Goal: Information Seeking & Learning: Learn about a topic

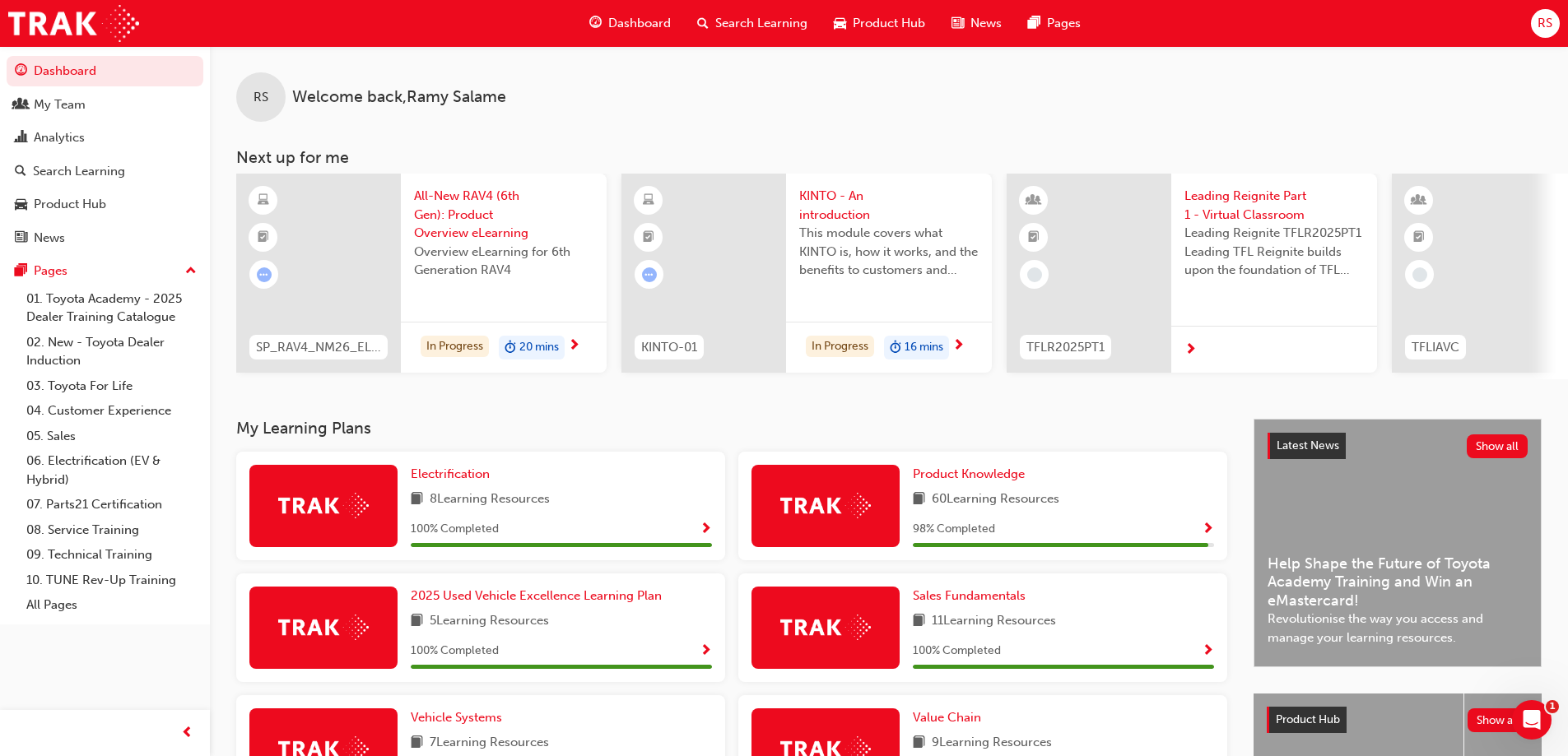
click at [763, 16] on span "Search Learning" at bounding box center [761, 23] width 92 height 19
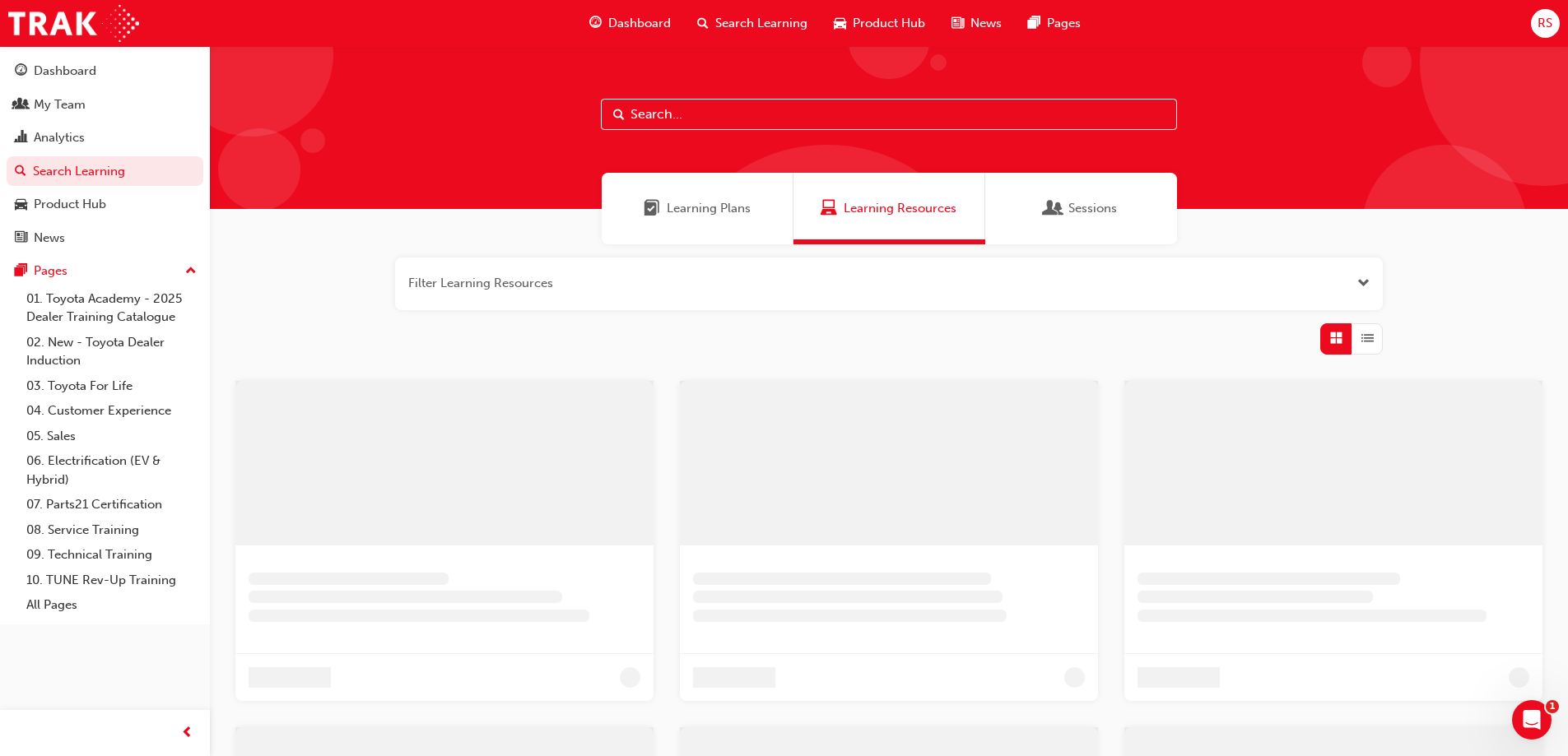
click at [741, 120] on input "text" at bounding box center [889, 114] width 576 height 31
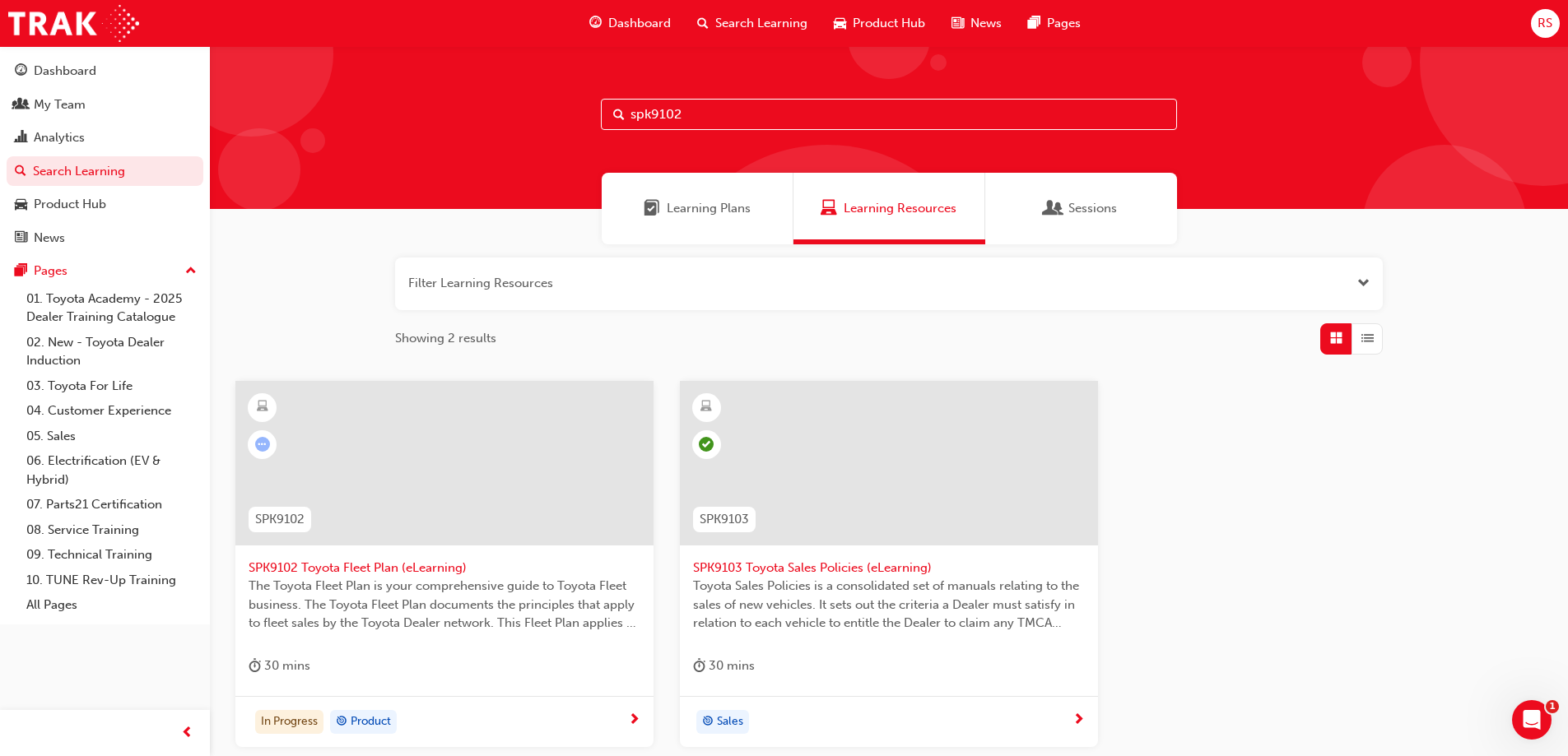
type input "spk9102"
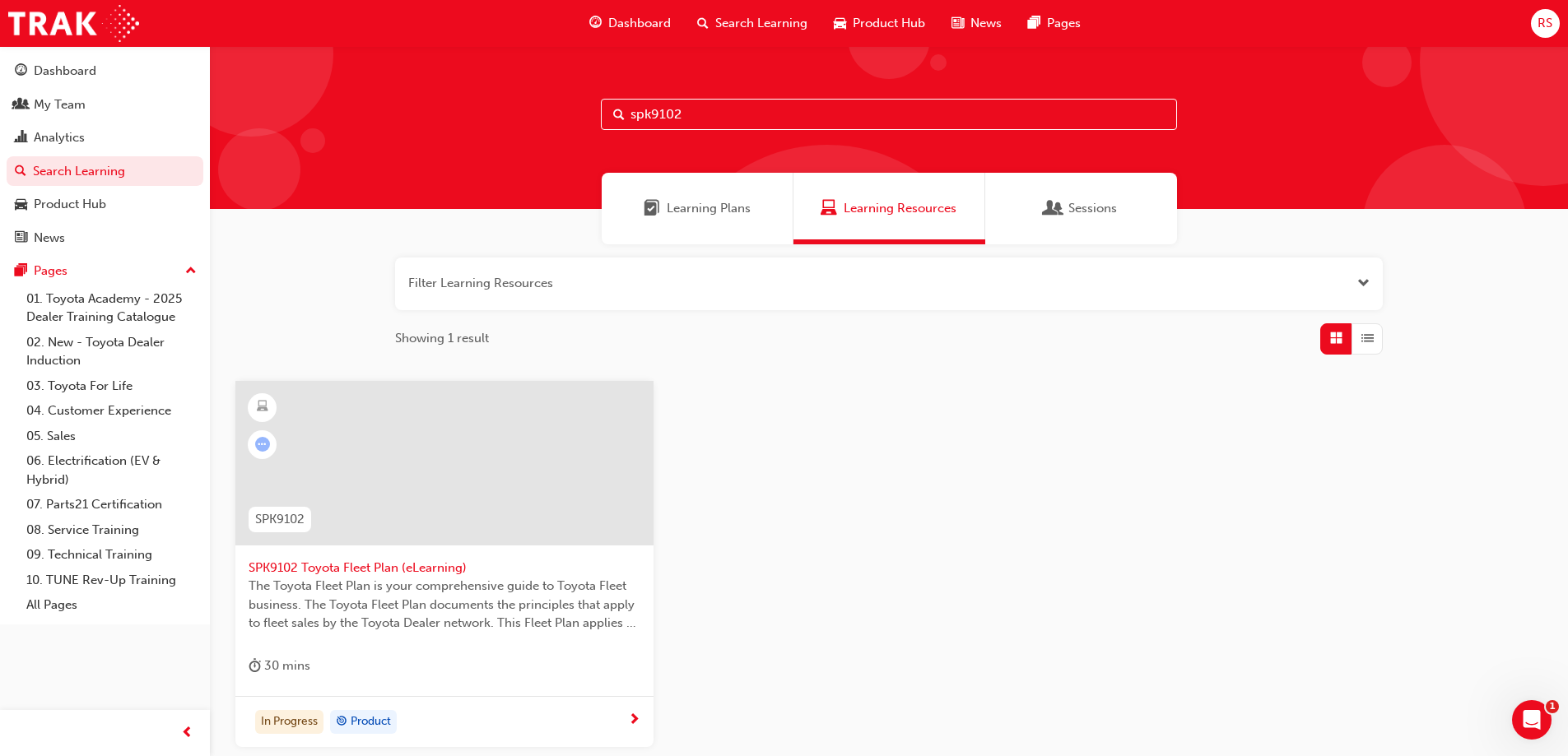
click at [414, 562] on span "SPK9102 Toyota Fleet Plan (eLearning)" at bounding box center [445, 568] width 392 height 19
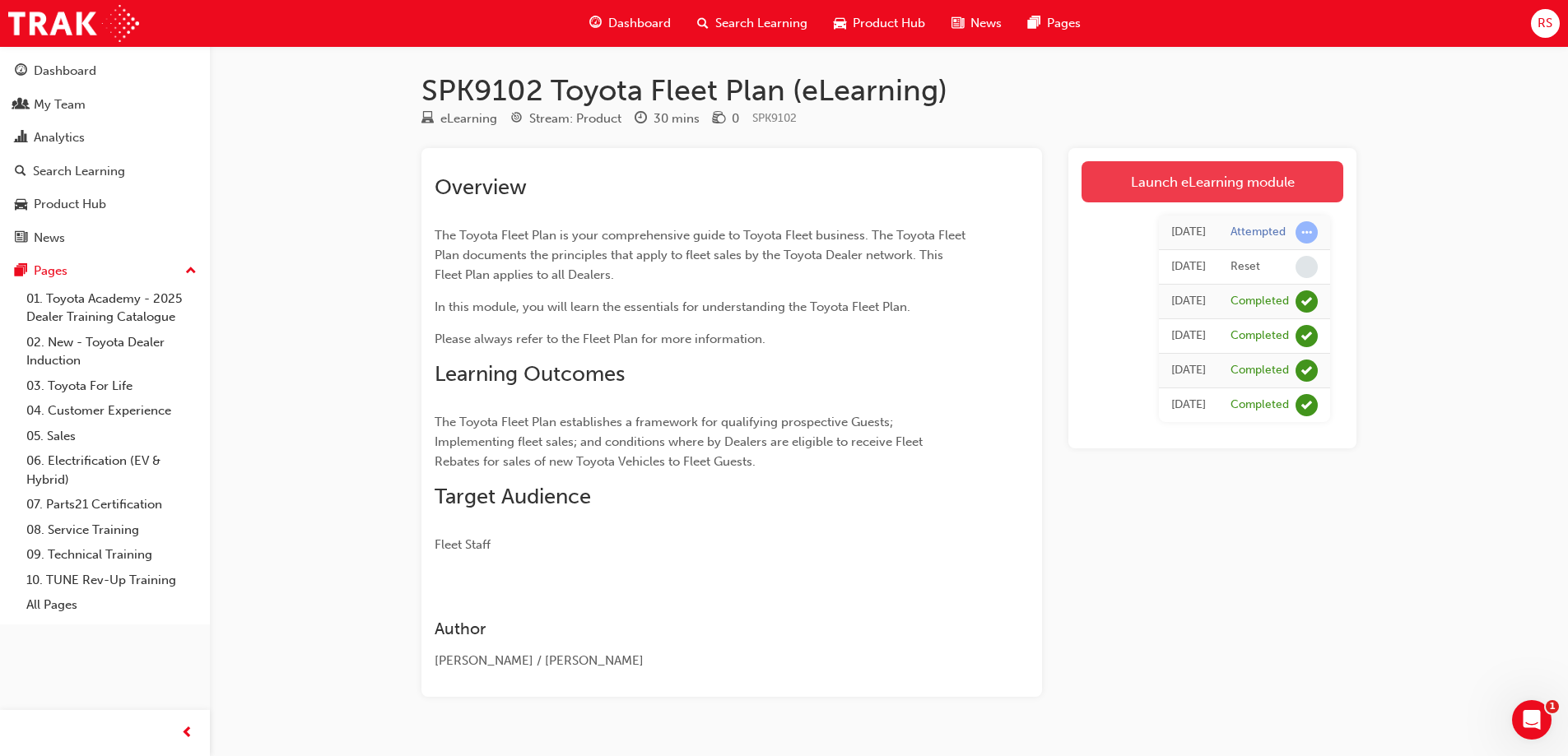
click at [1240, 177] on link "Launch eLearning module" at bounding box center [1212, 182] width 262 height 41
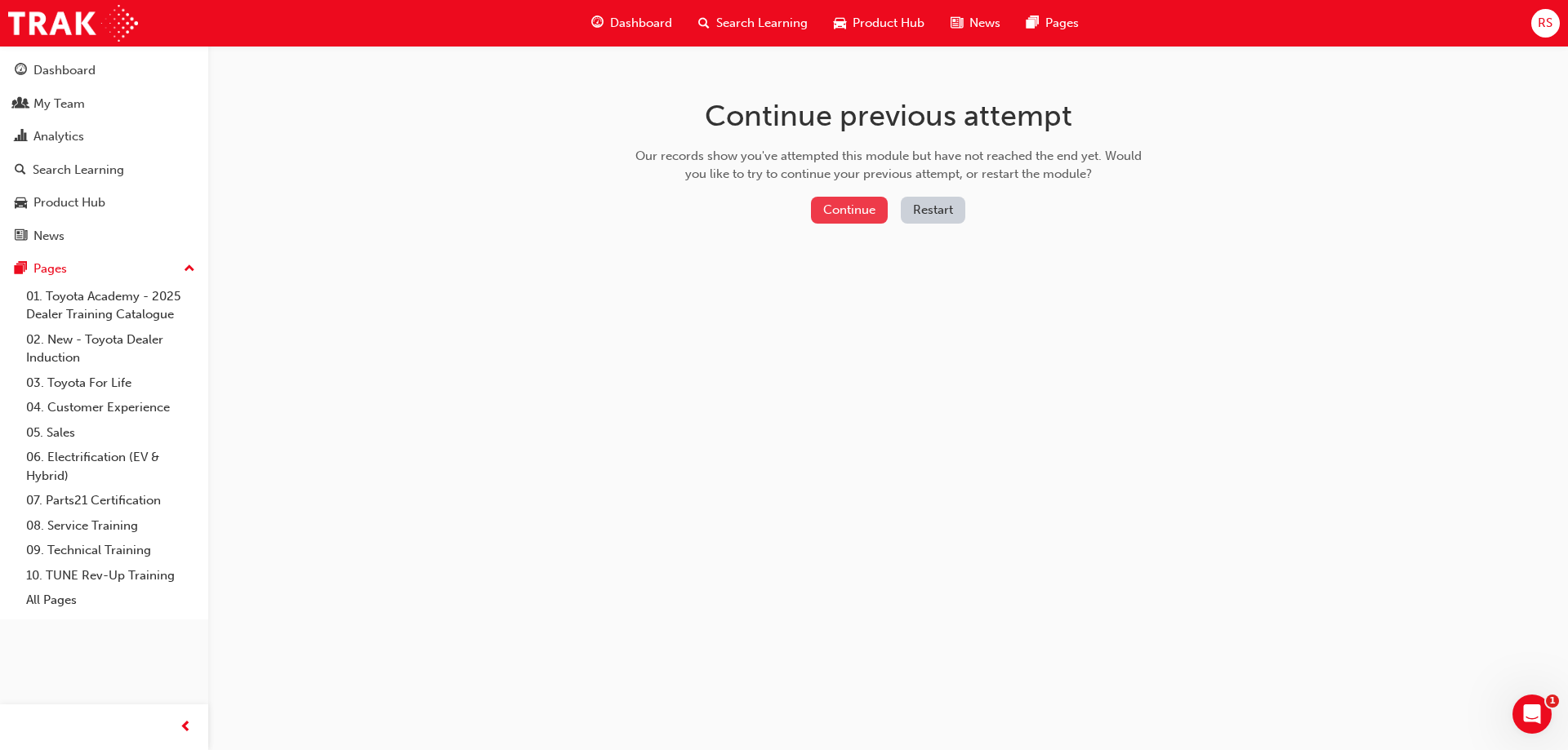
click at [849, 218] on button "Continue" at bounding box center [849, 210] width 76 height 27
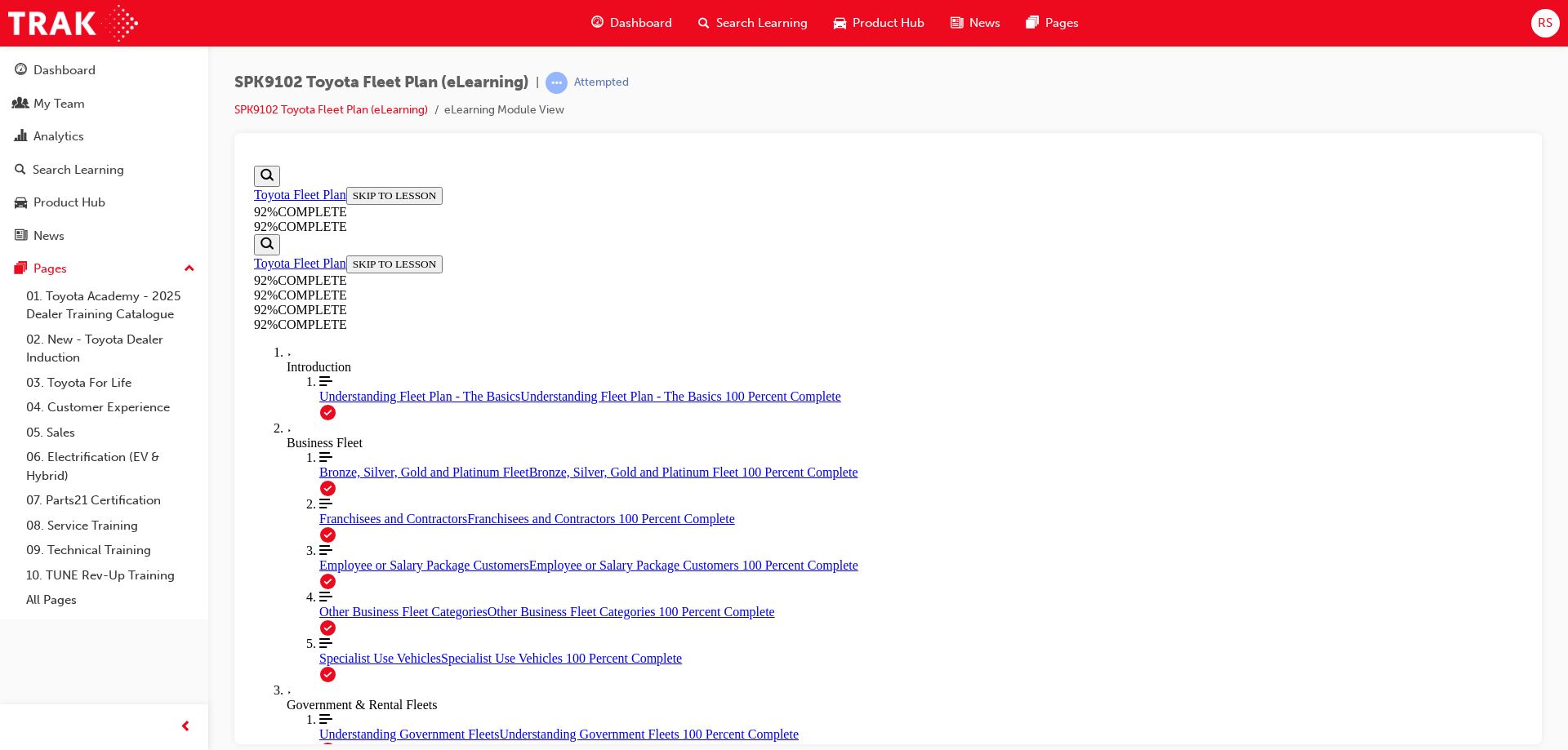
scroll to position [131, 0]
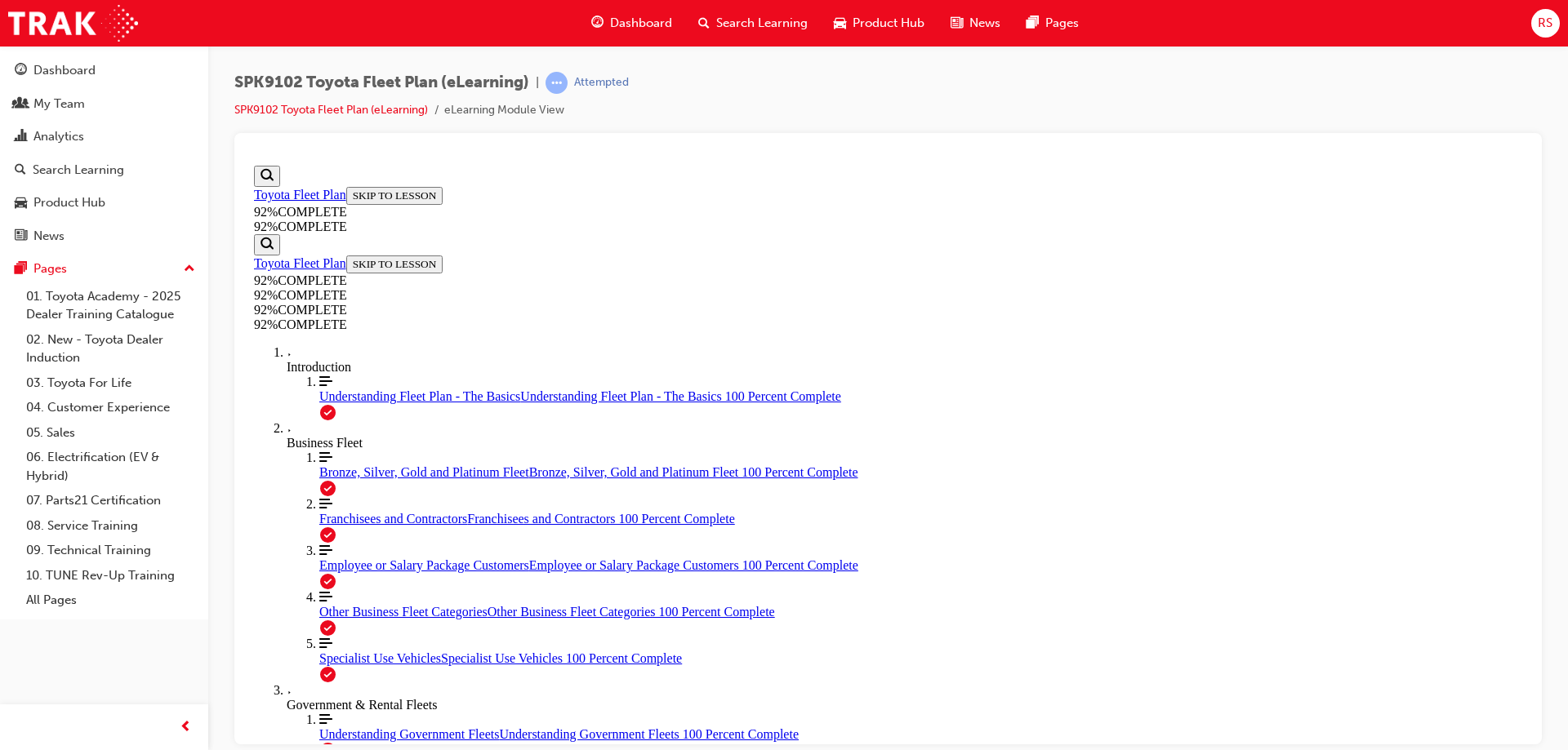
scroll to position [241, 0]
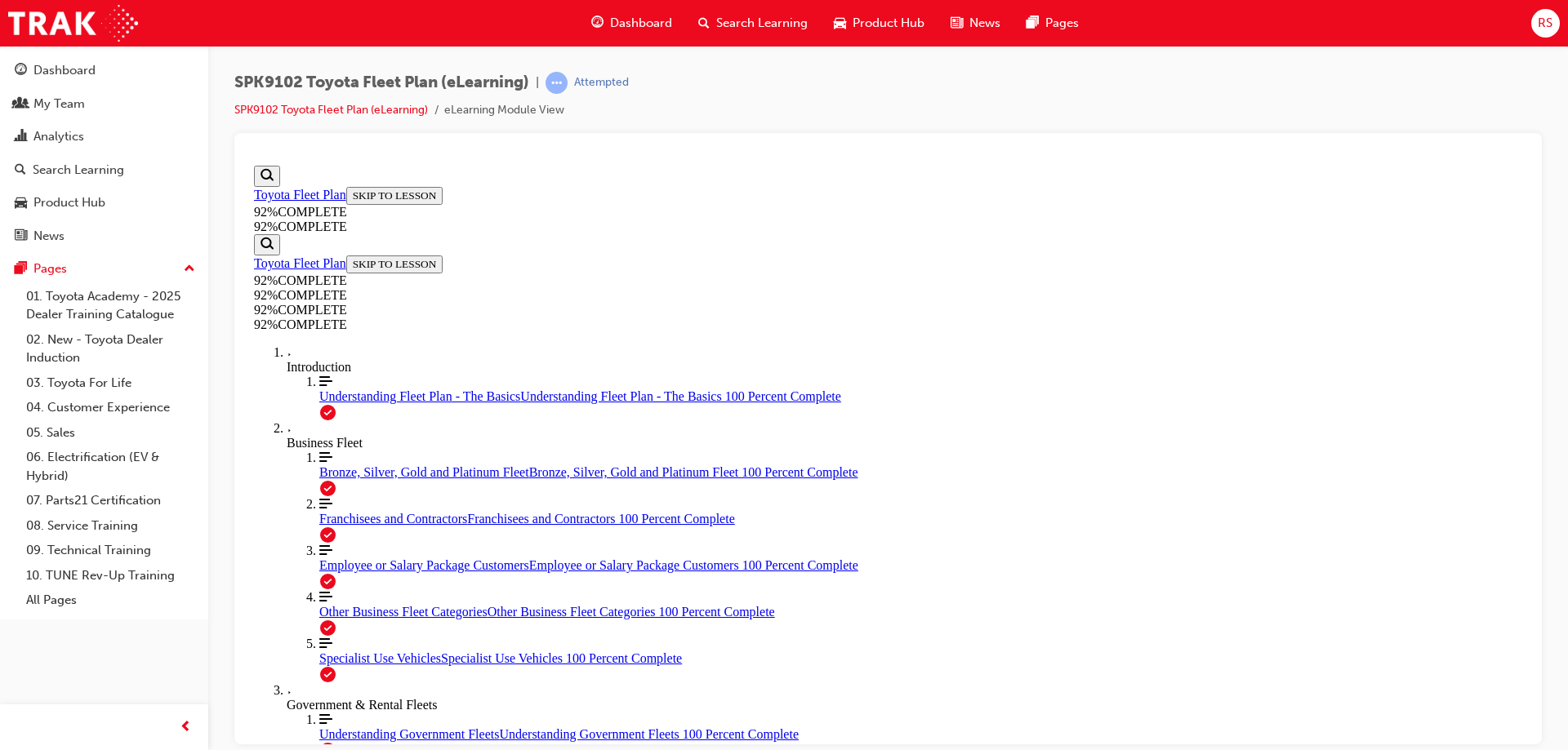
scroll to position [344, 0]
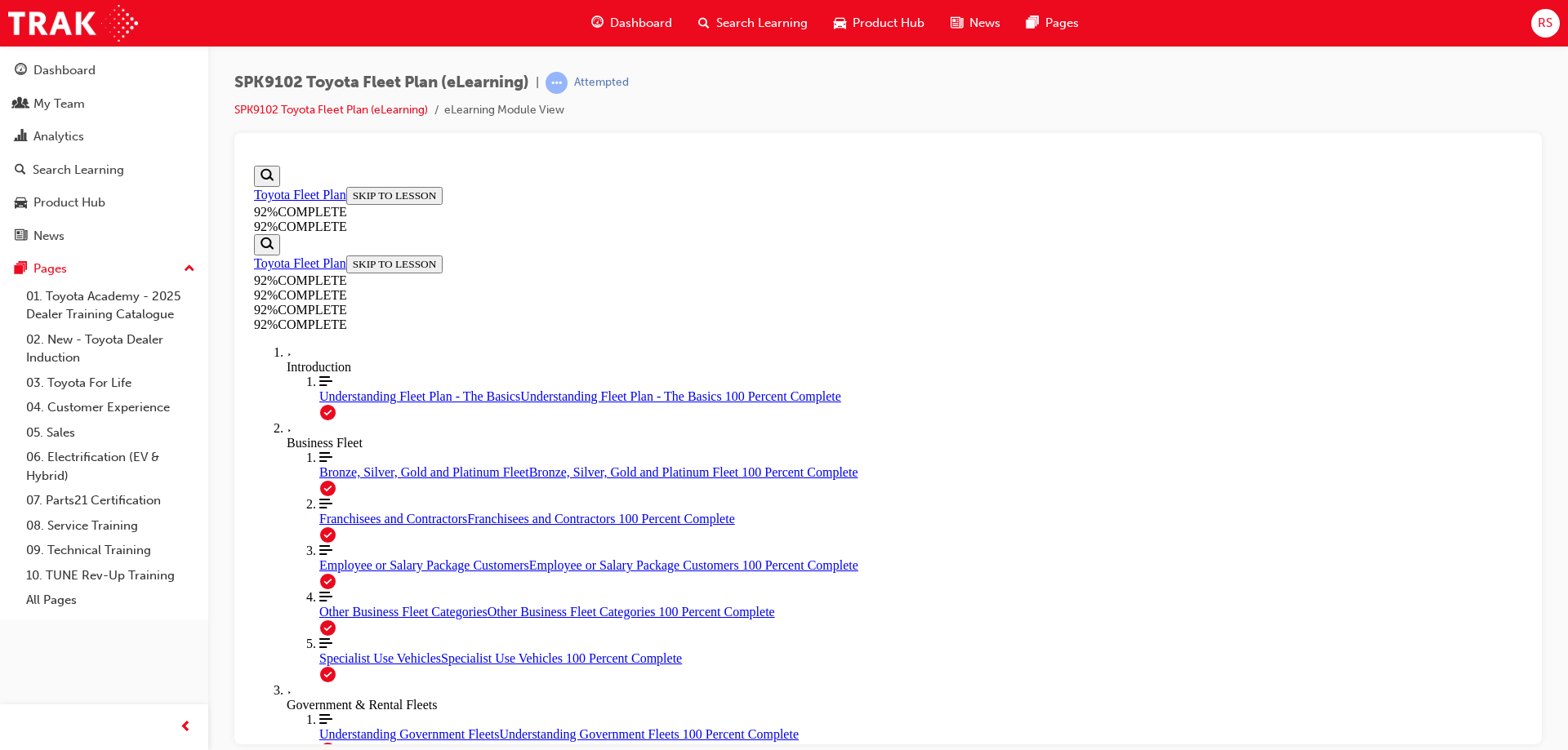
scroll to position [228, 0]
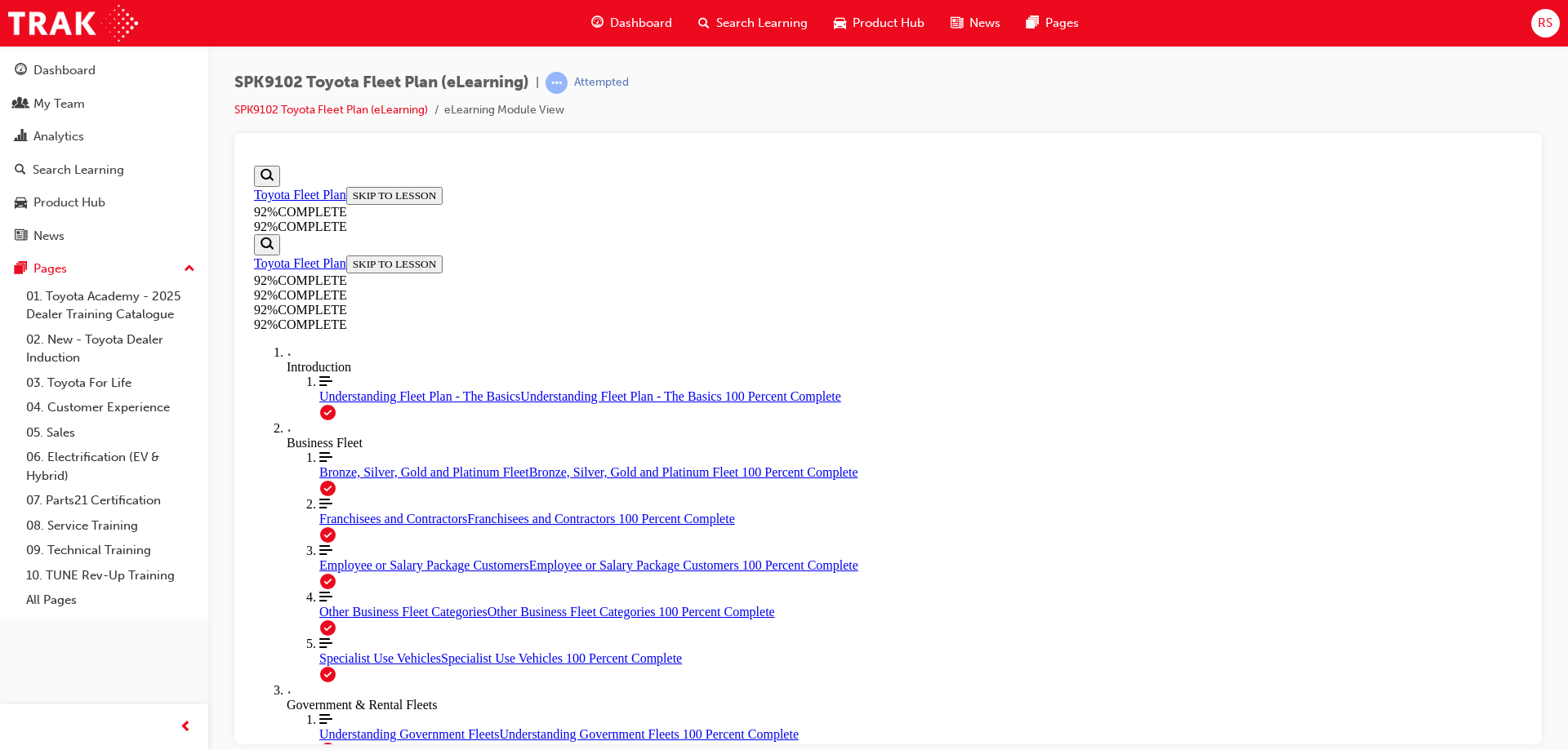
scroll to position [241, 0]
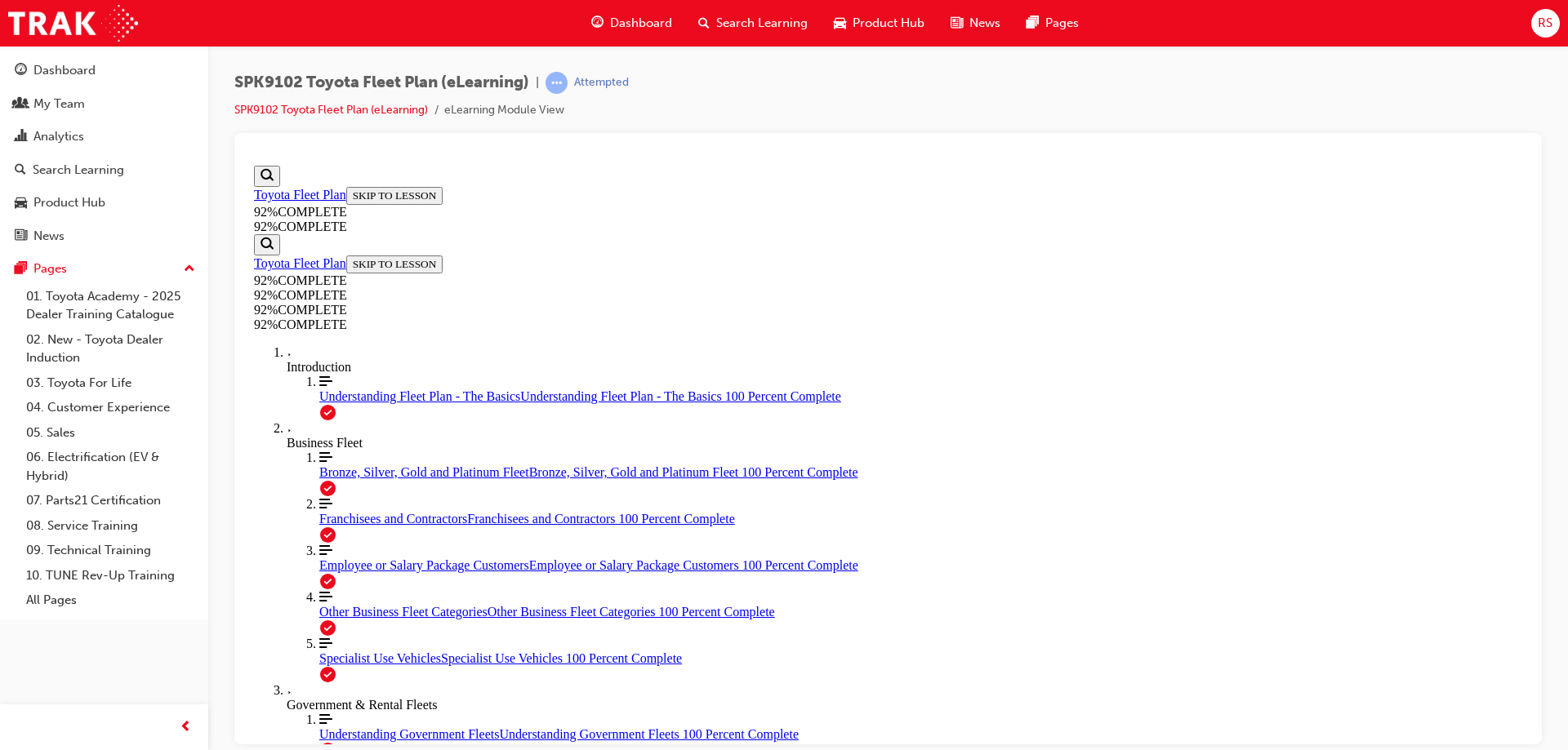
scroll to position [334, 0]
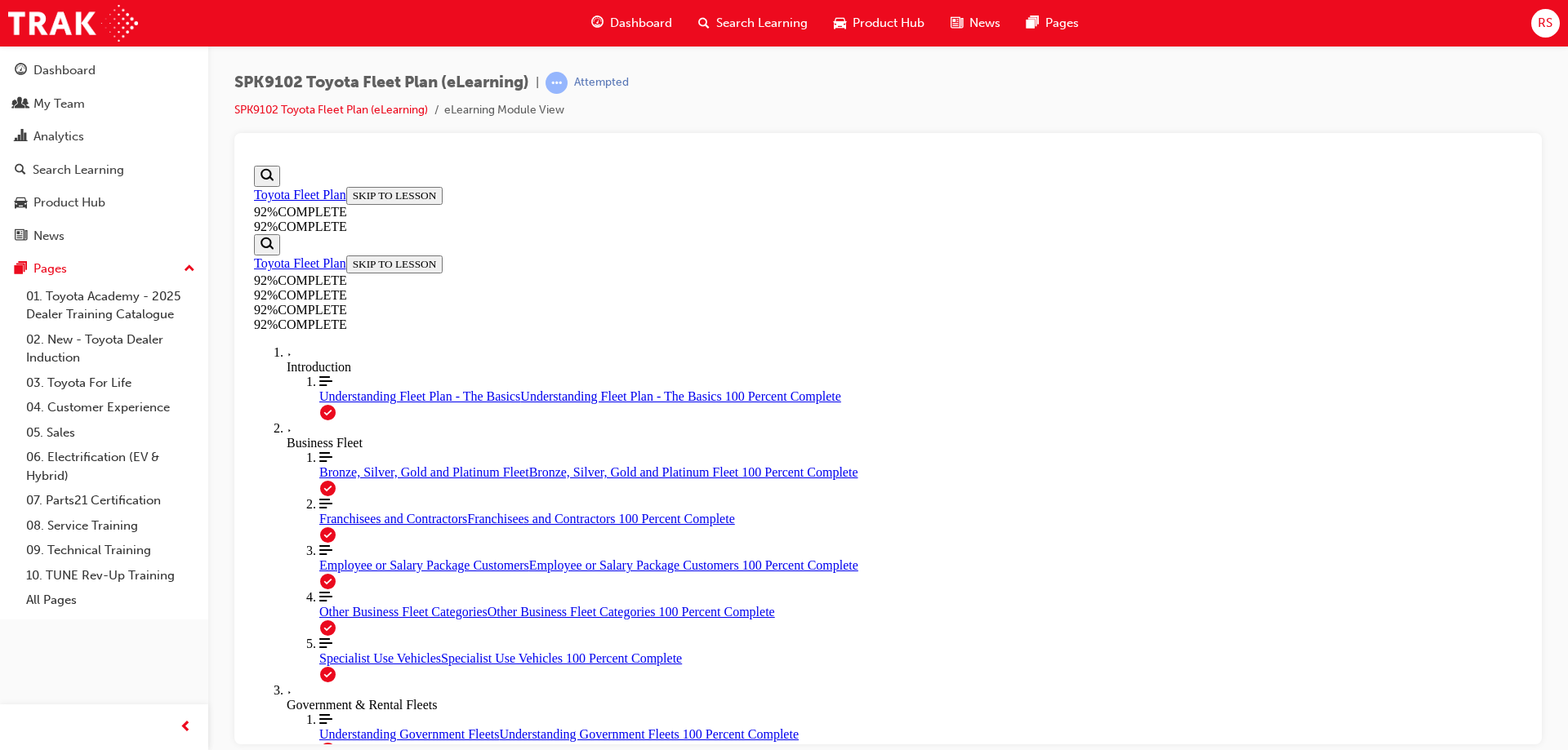
scroll to position [59, 0]
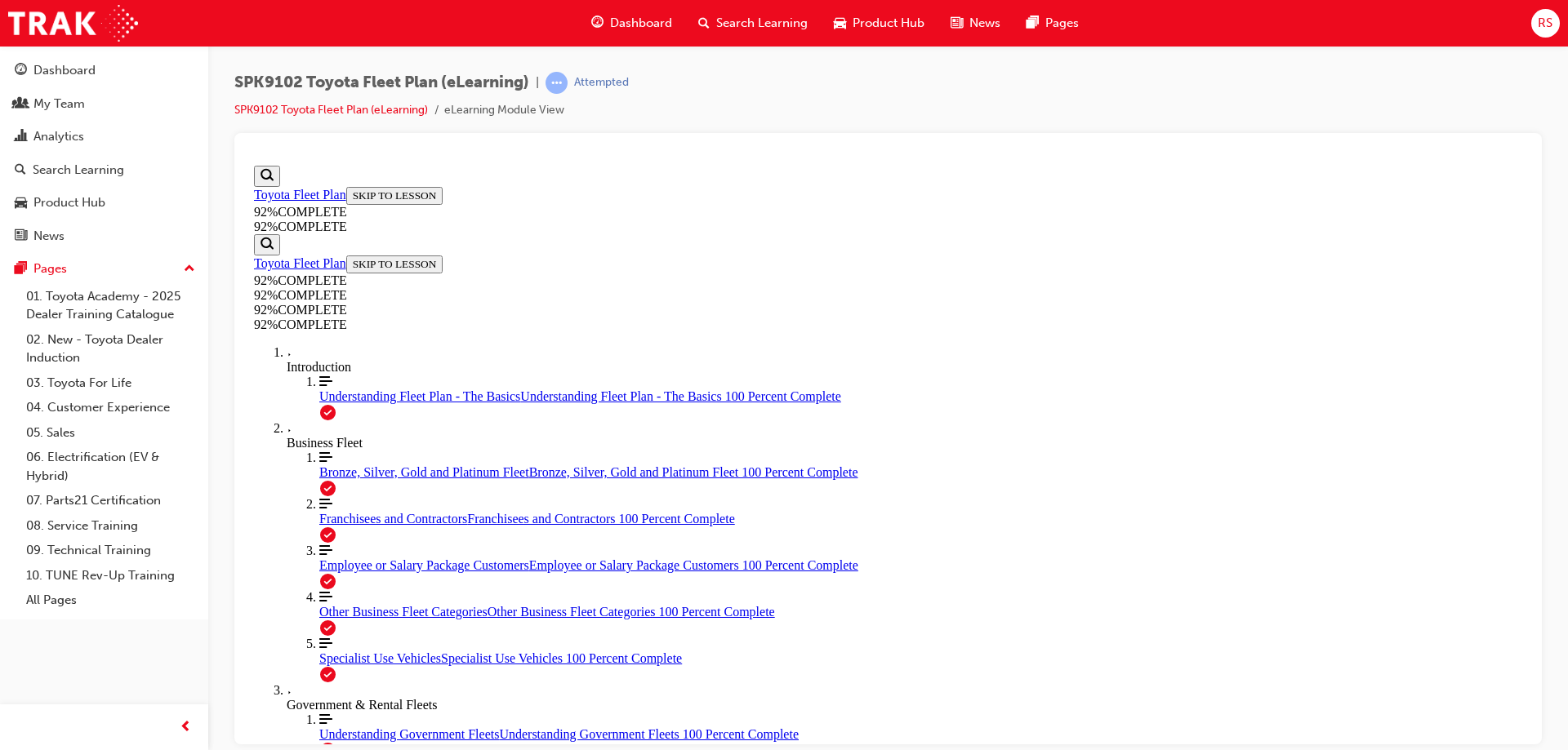
scroll to position [241, 0]
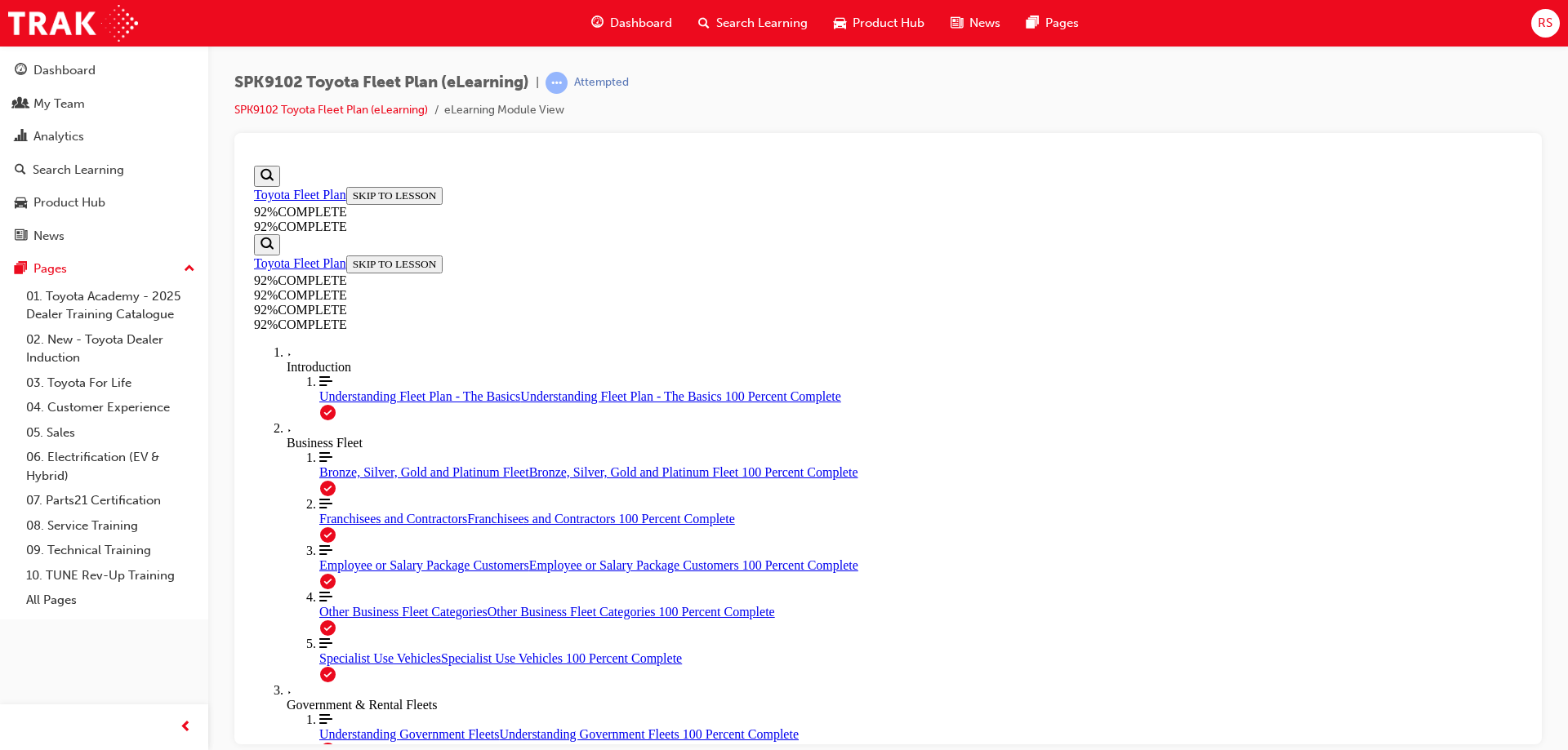
scroll to position [371, 0]
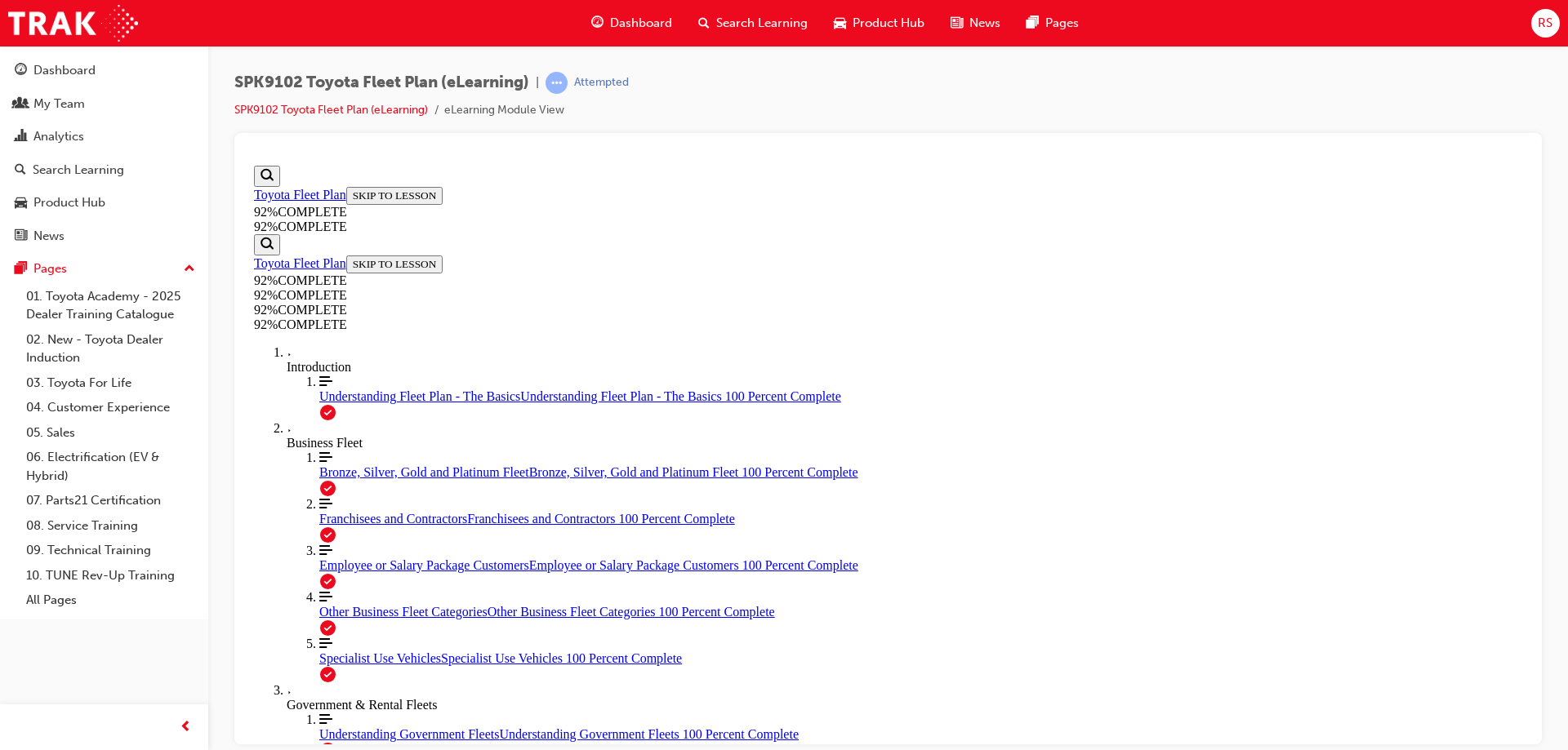
scroll to position [241, 0]
drag, startPoint x: 845, startPoint y: 411, endPoint x: 916, endPoint y: 550, distance: 156.1
drag, startPoint x: 807, startPoint y: 411, endPoint x: 884, endPoint y: 487, distance: 108.2
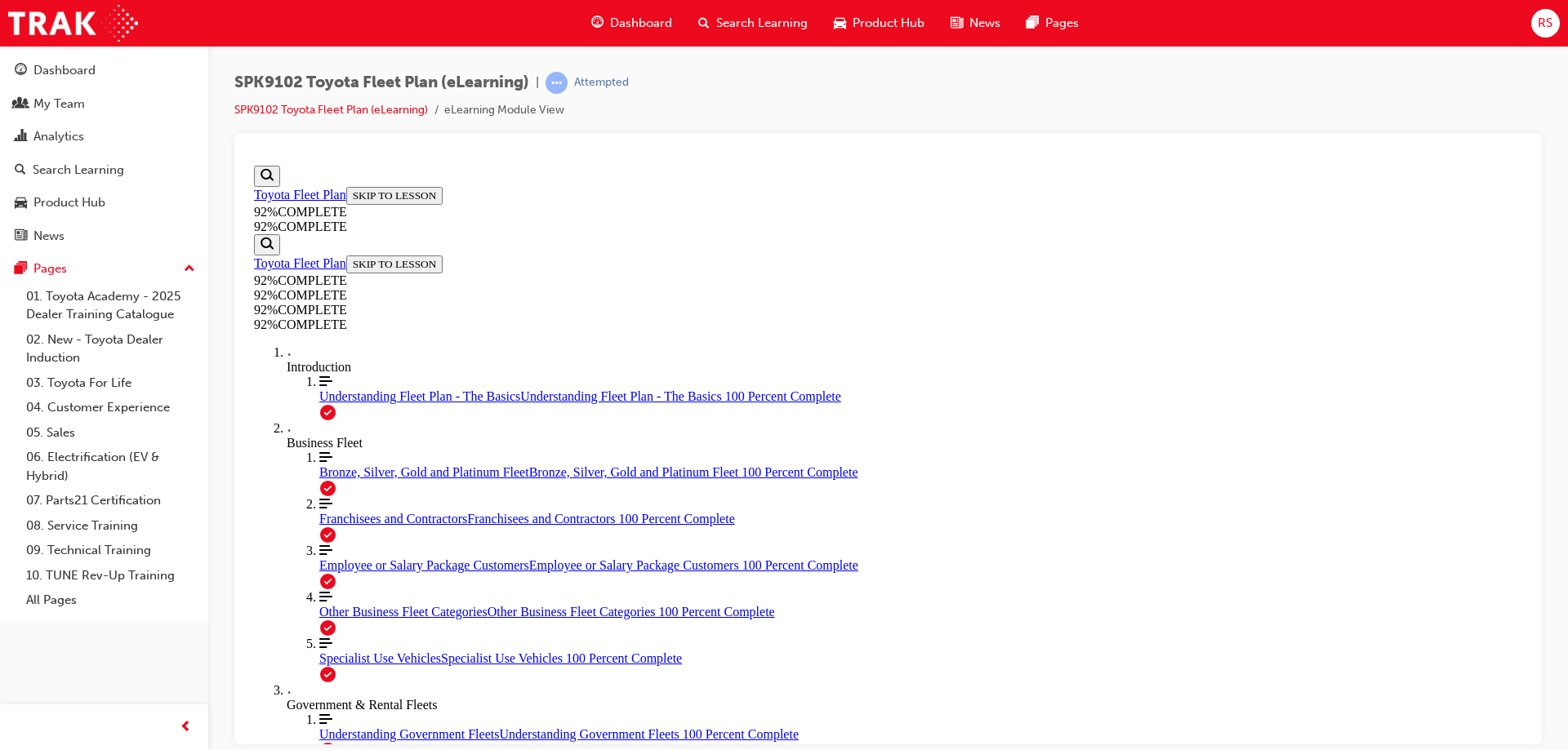
drag, startPoint x: 826, startPoint y: 410, endPoint x: 913, endPoint y: 416, distance: 87.2
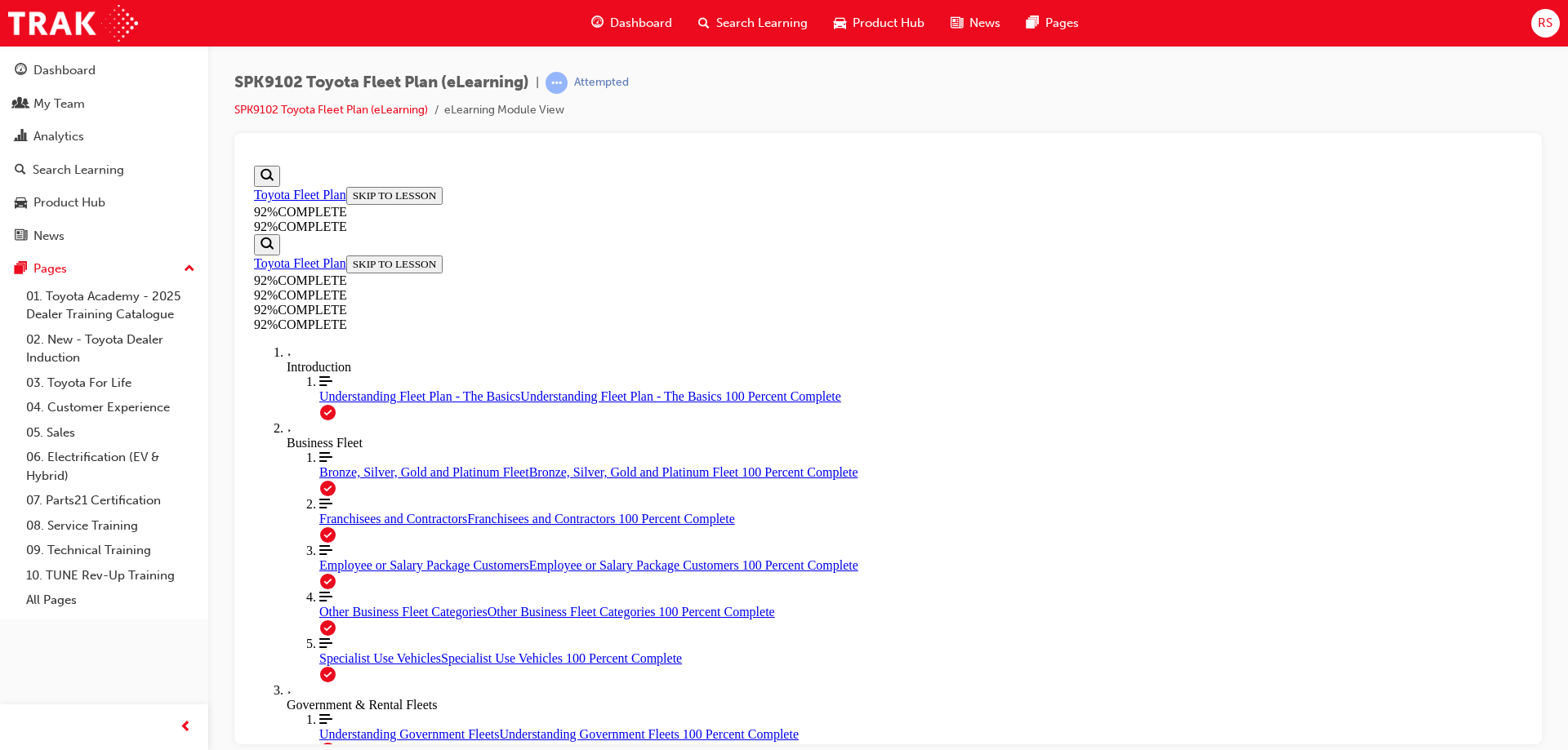
scroll to position [125, 0]
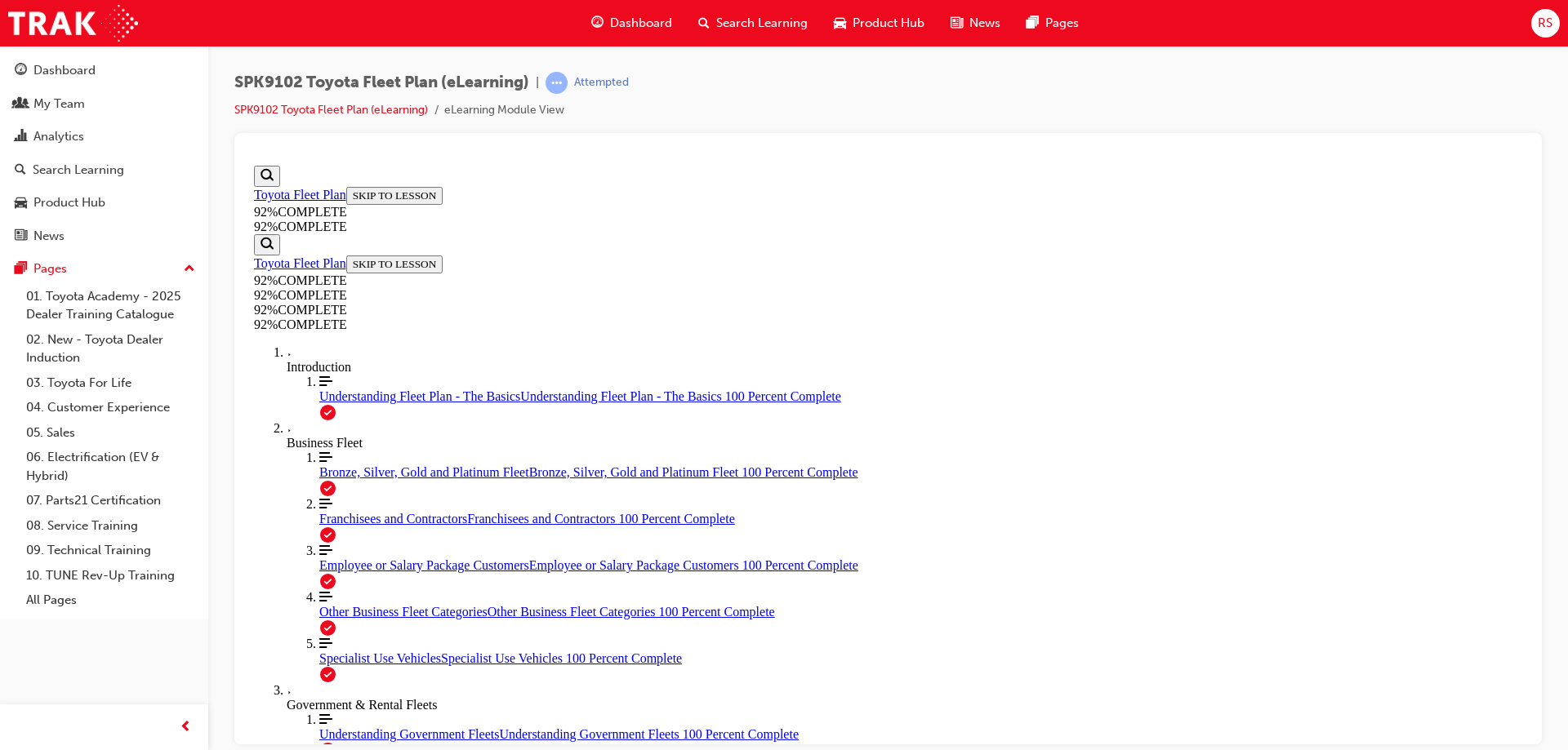
scroll to position [179, 0]
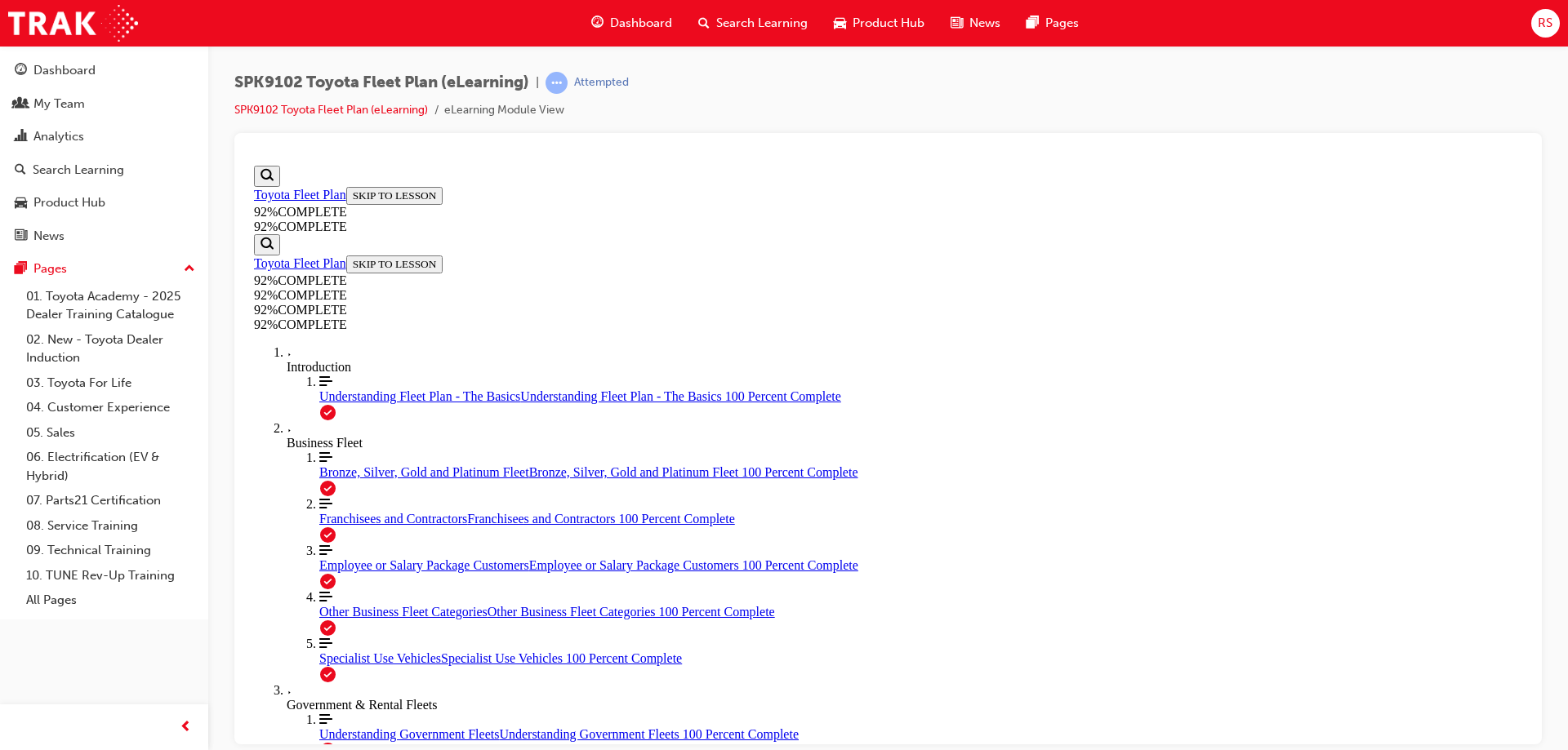
scroll to position [207, 0]
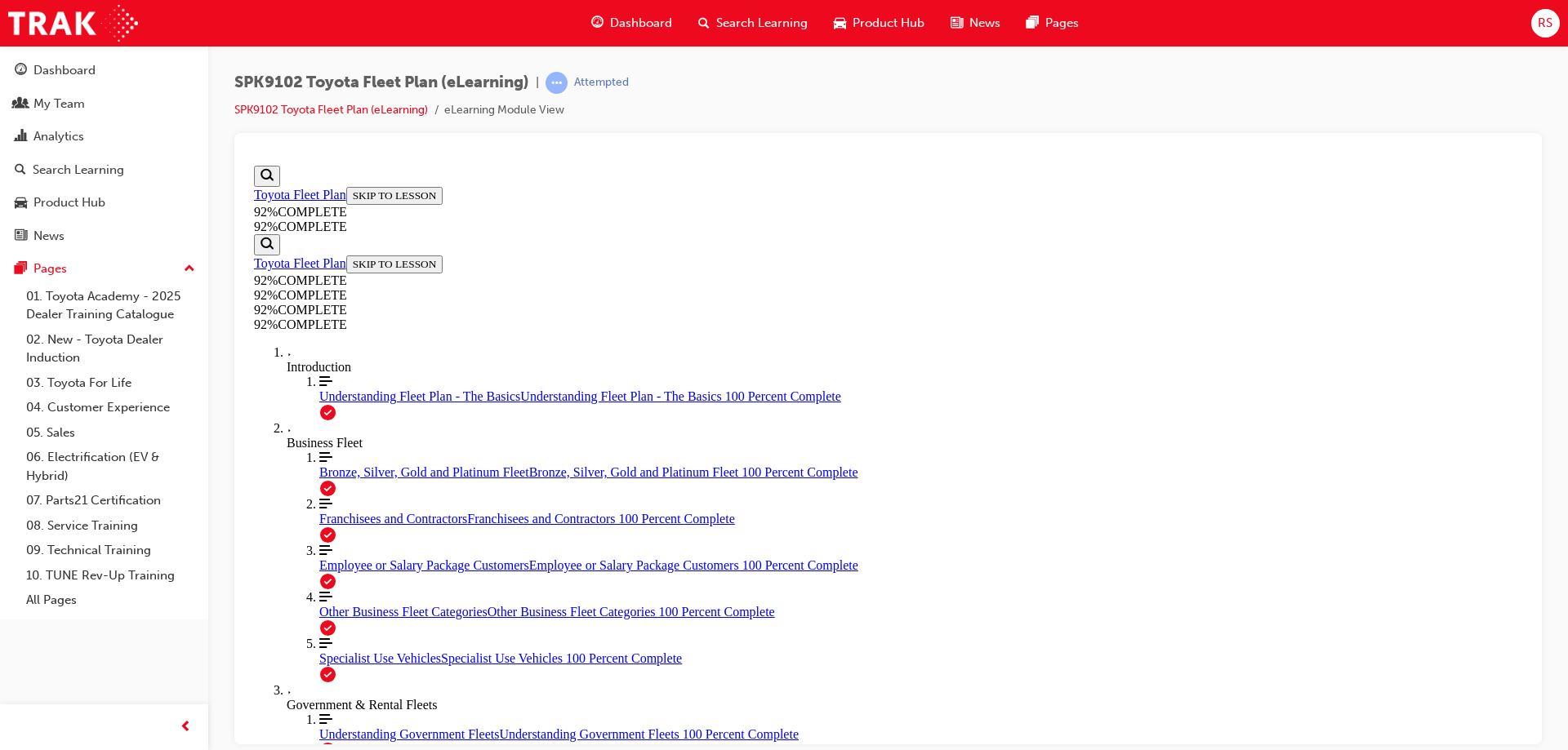
scroll to position [207, 0]
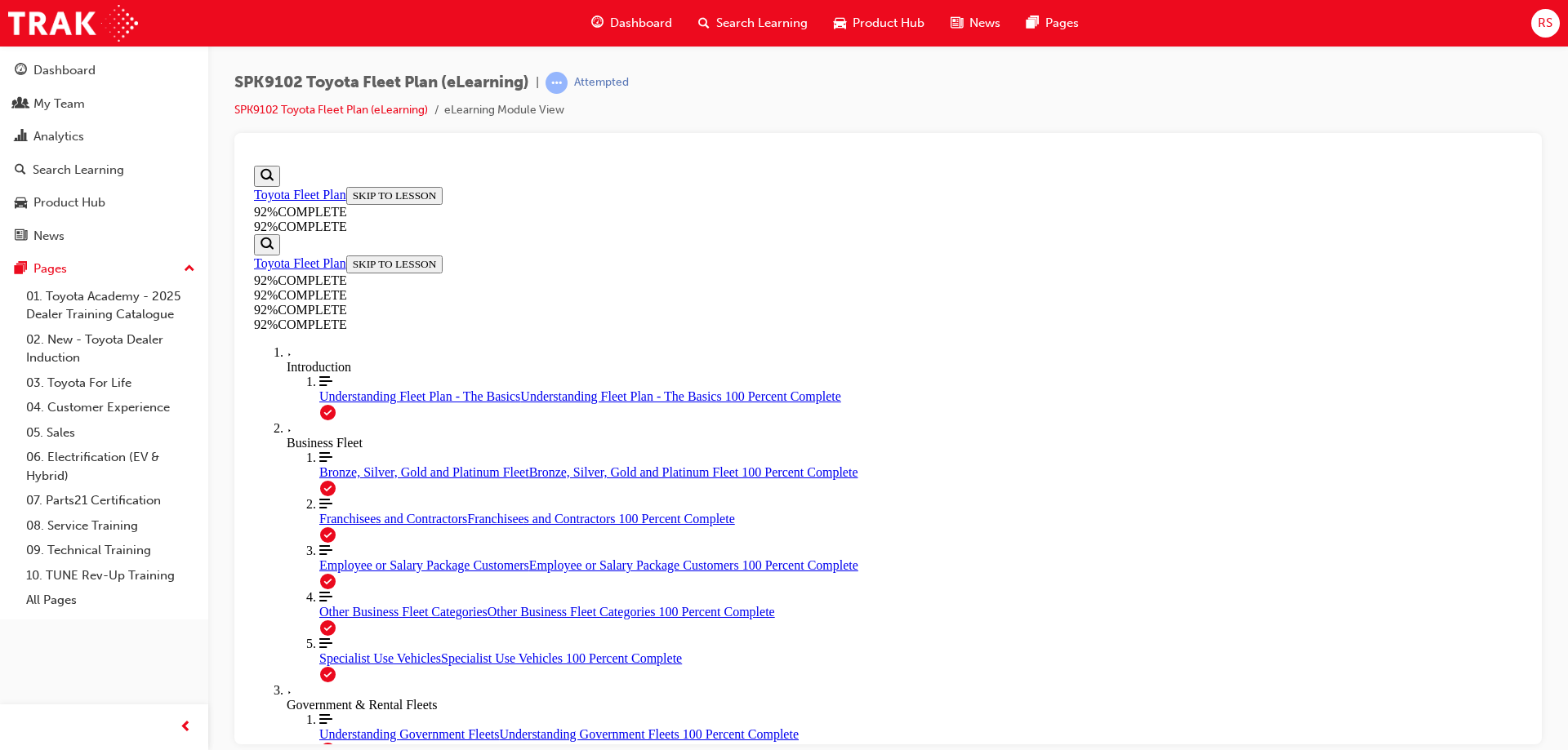
scroll to position [76, 0]
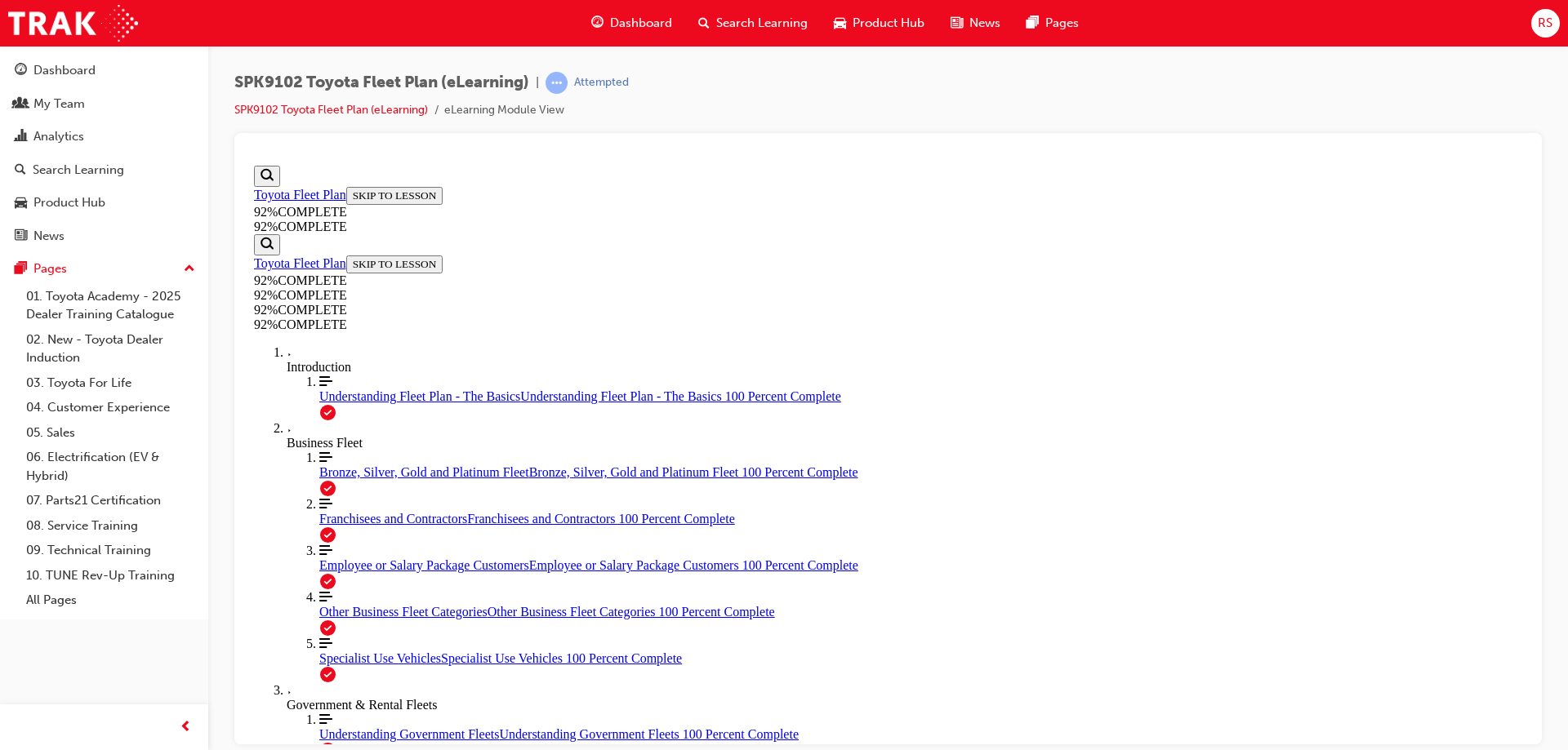
scroll to position [60, 0]
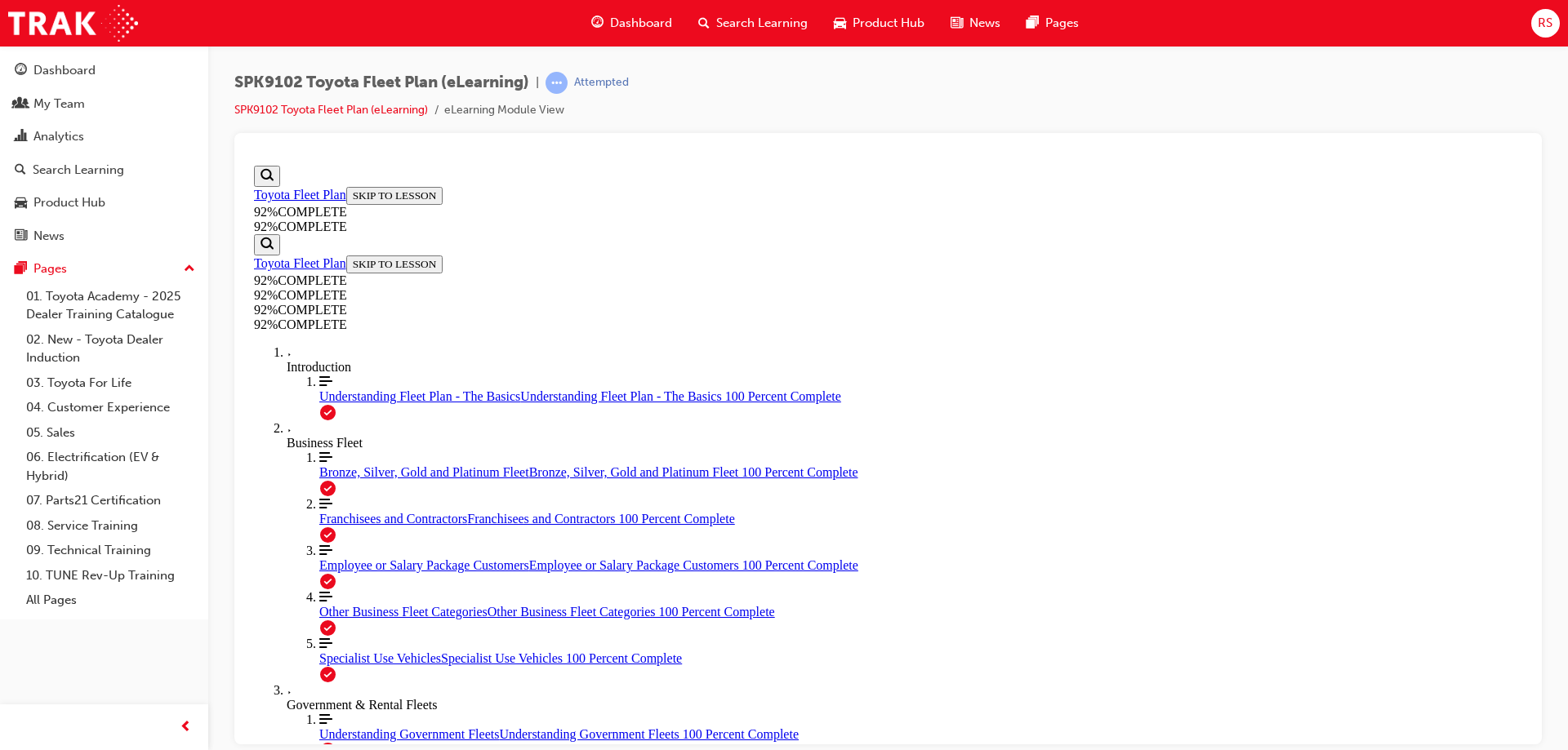
scroll to position [400, 0]
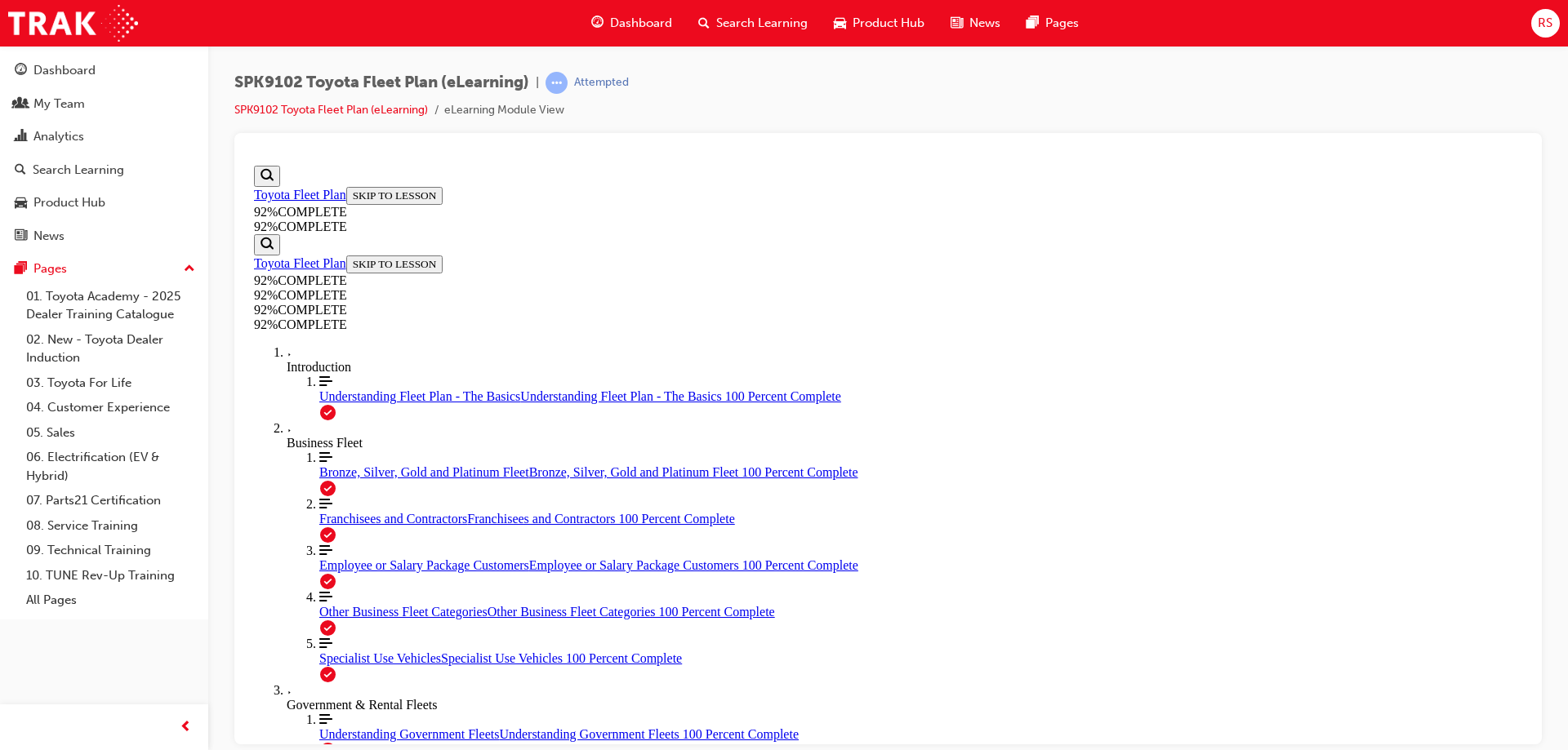
scroll to position [344, 0]
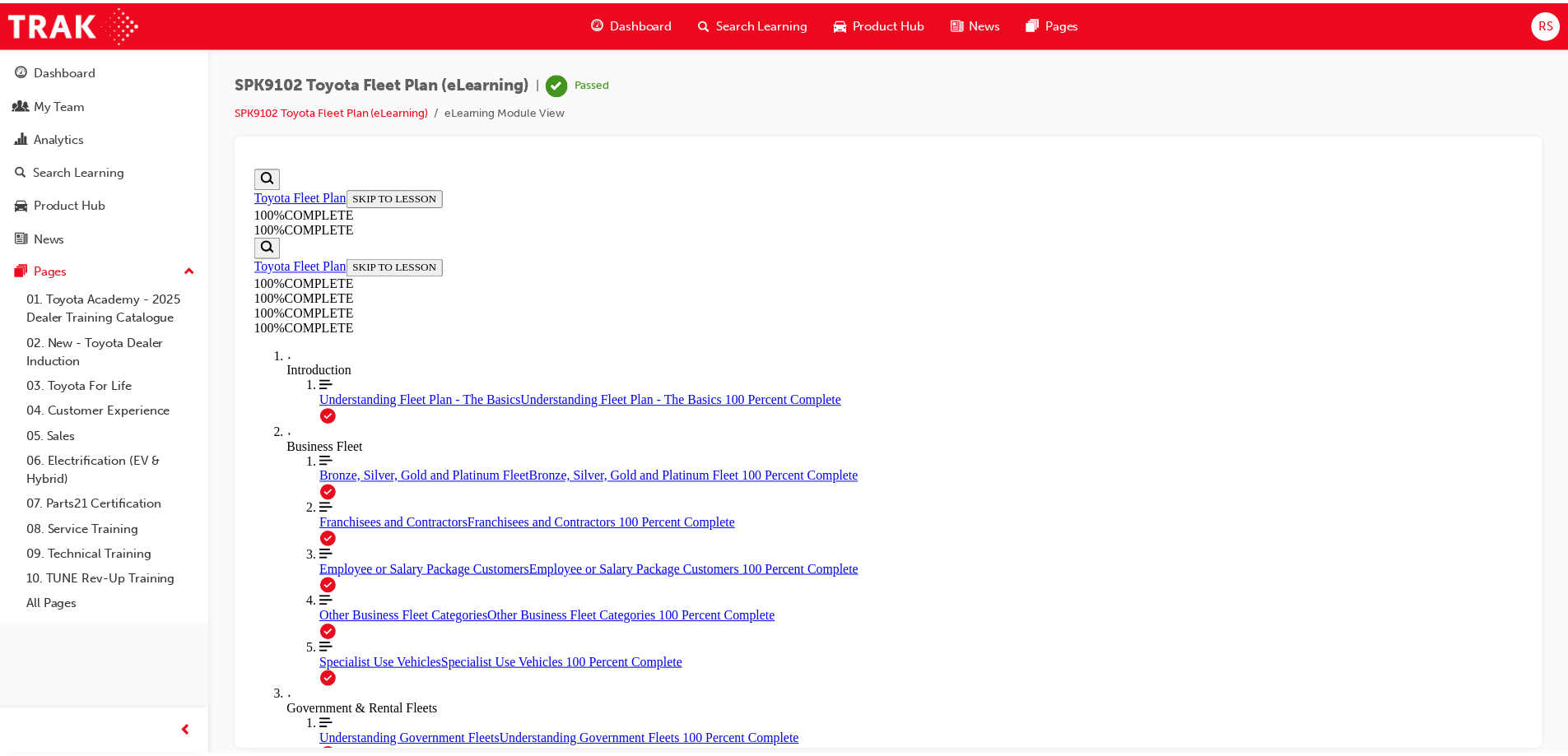
scroll to position [0, 0]
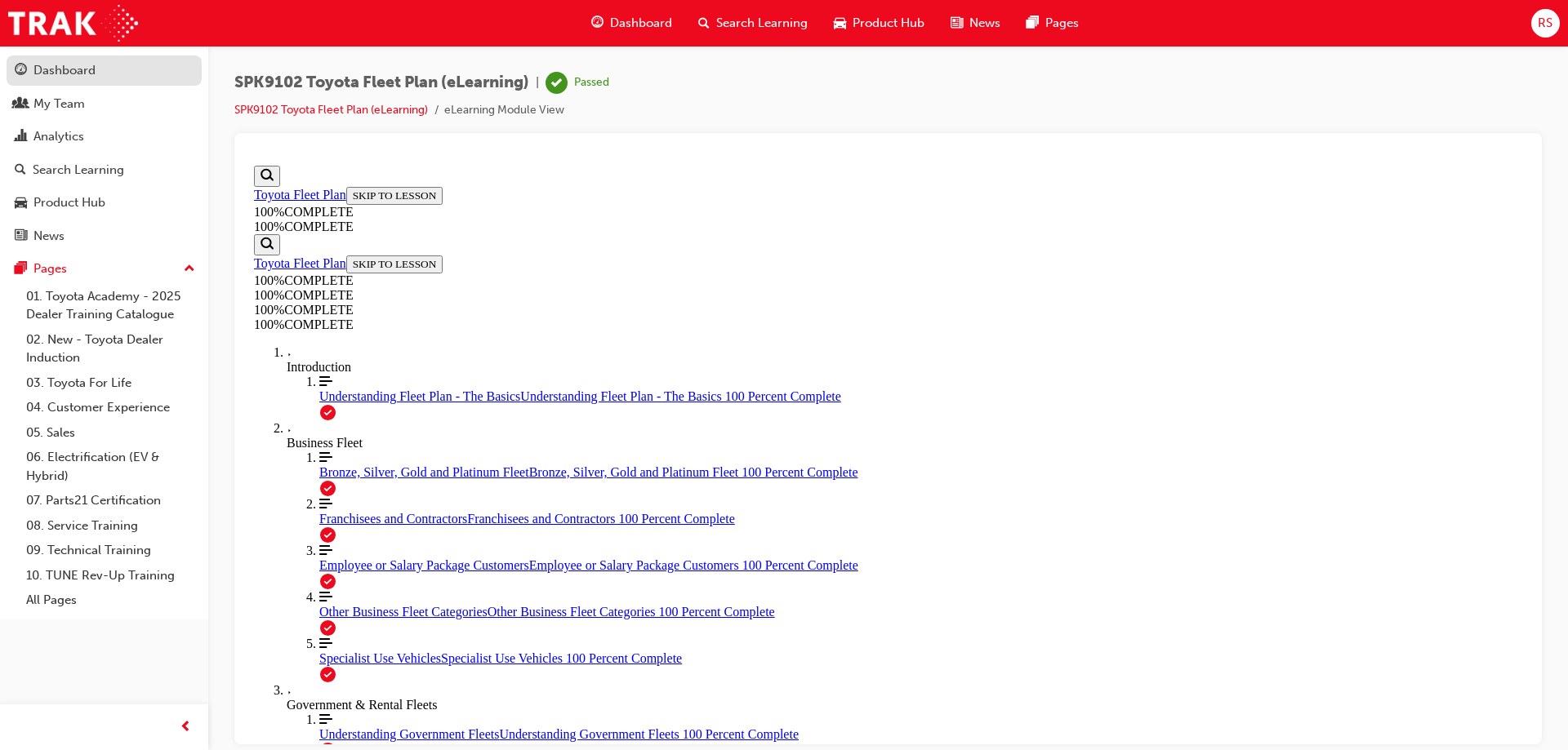
click at [66, 76] on div "Dashboard" at bounding box center [64, 71] width 62 height 19
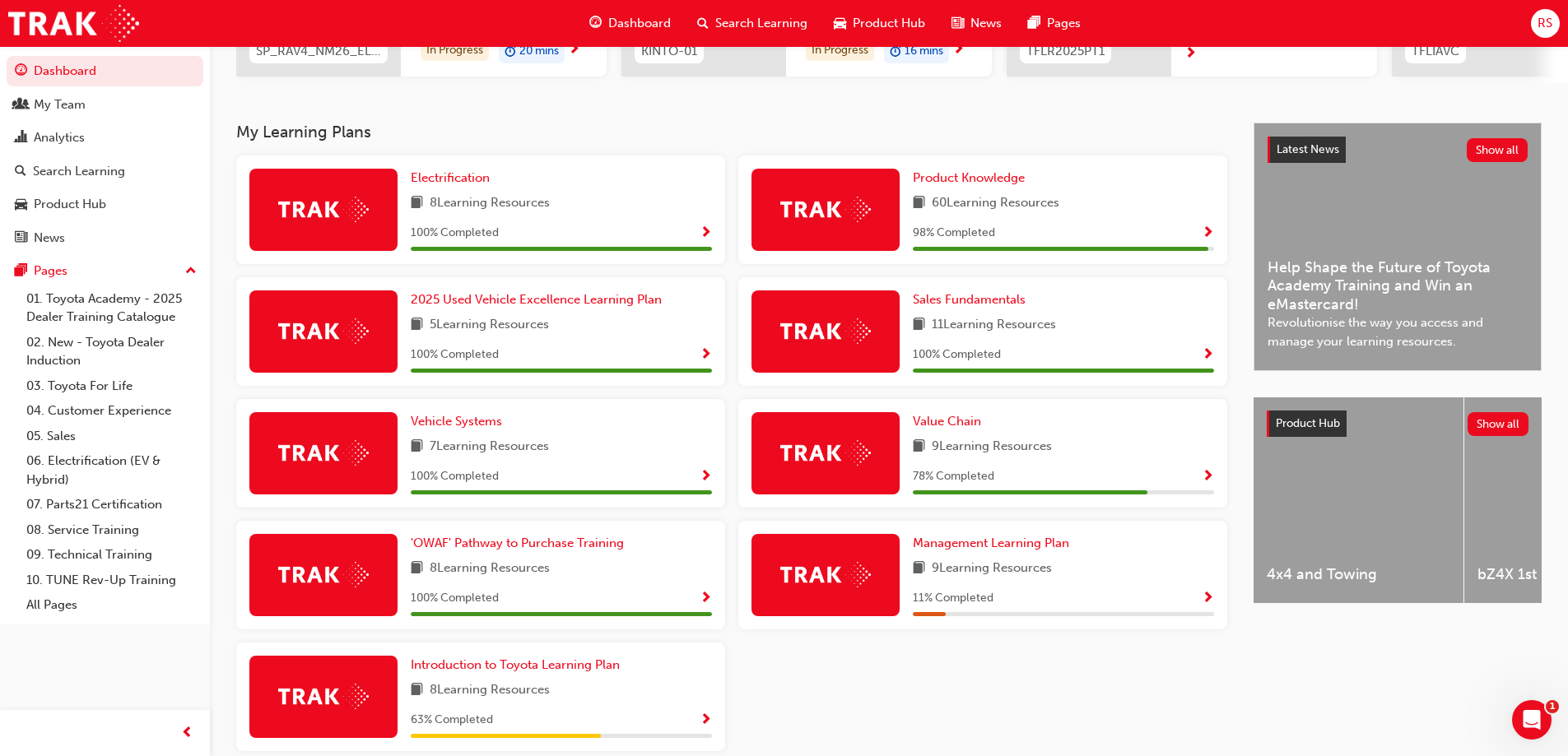
scroll to position [214, 0]
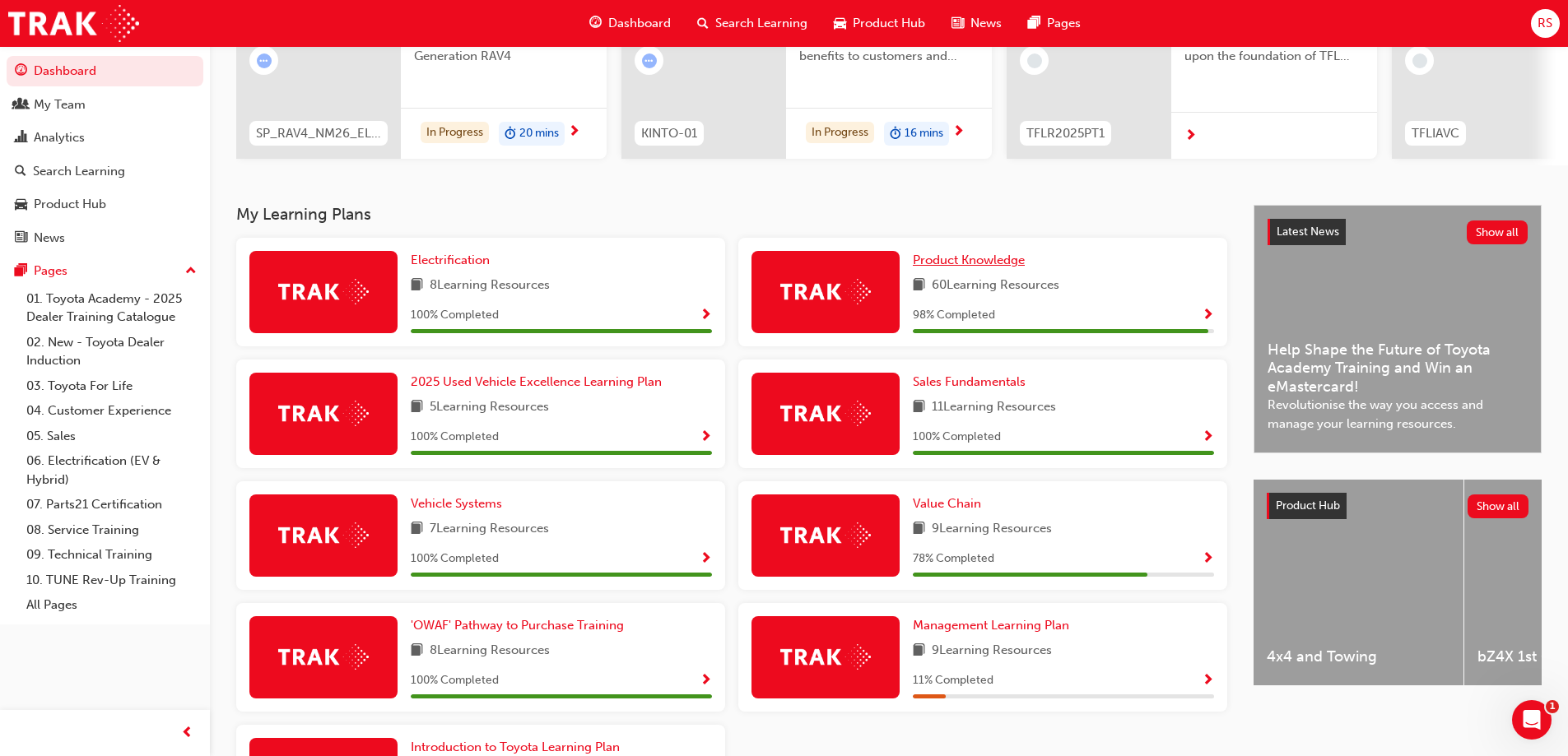
click at [986, 265] on span "Product Knowledge" at bounding box center [969, 260] width 112 height 15
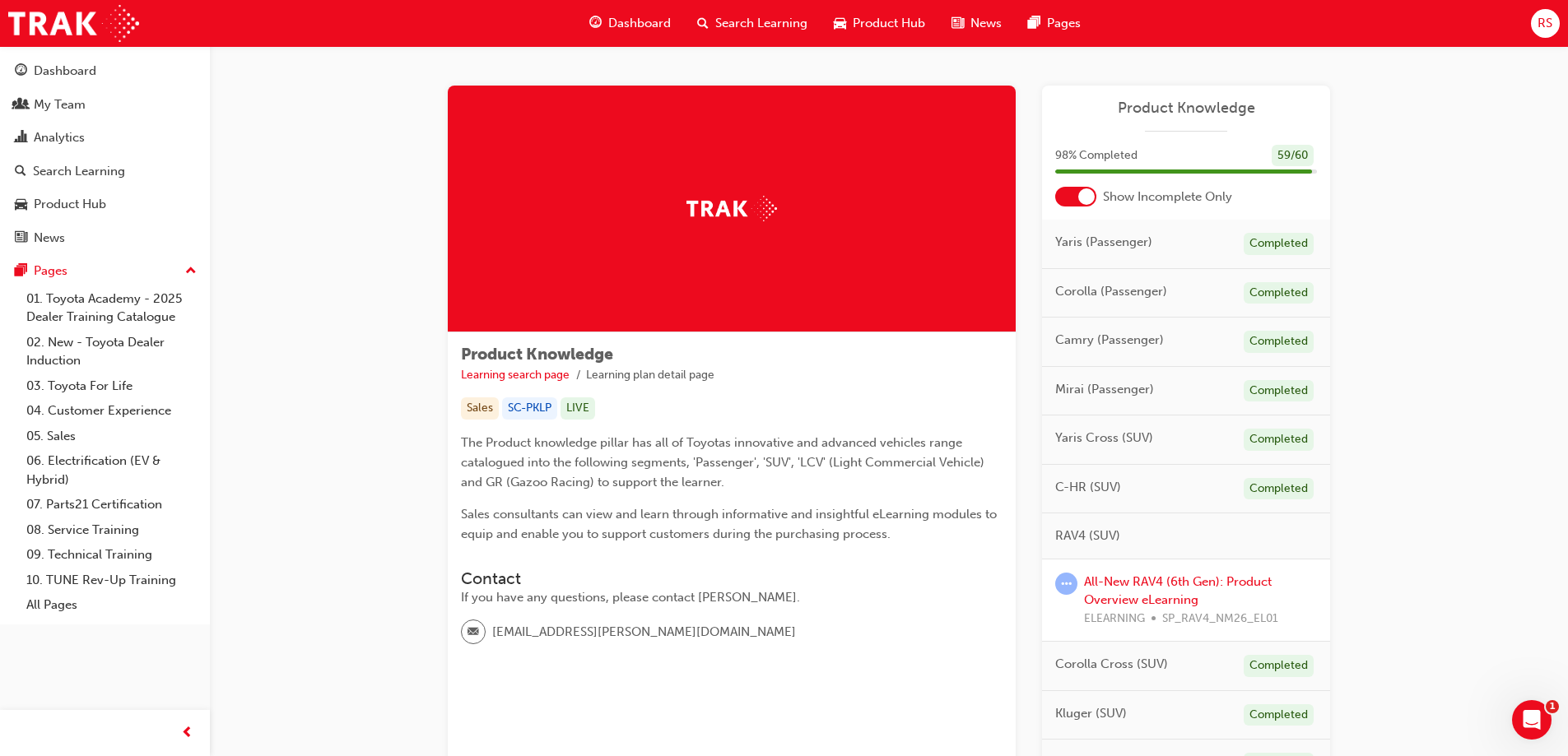
scroll to position [247, 0]
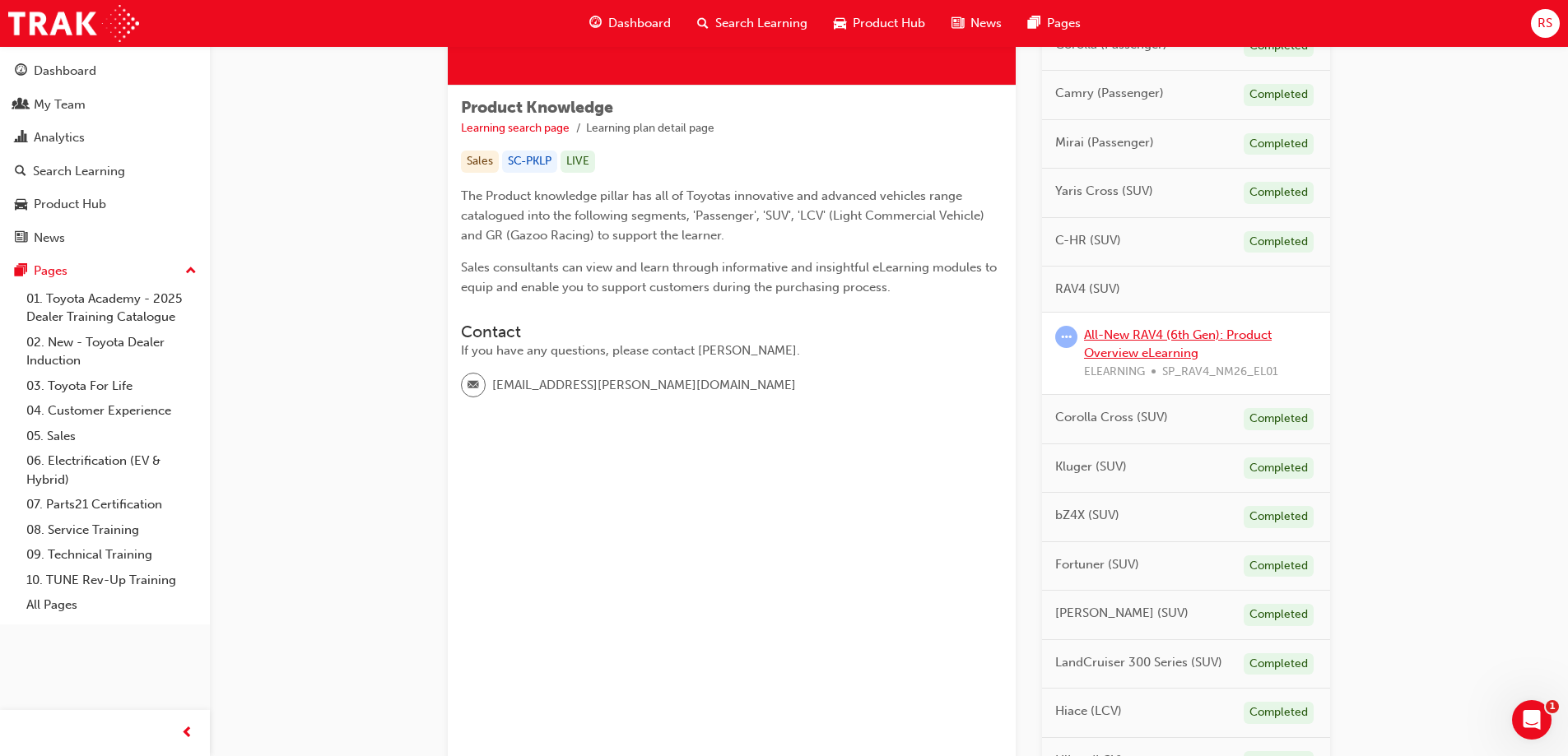
click at [1112, 340] on link "All-New RAV4 (6th Gen): Product Overview eLearning" at bounding box center [1178, 344] width 188 height 33
